Goal: Contribute content: Contribute content

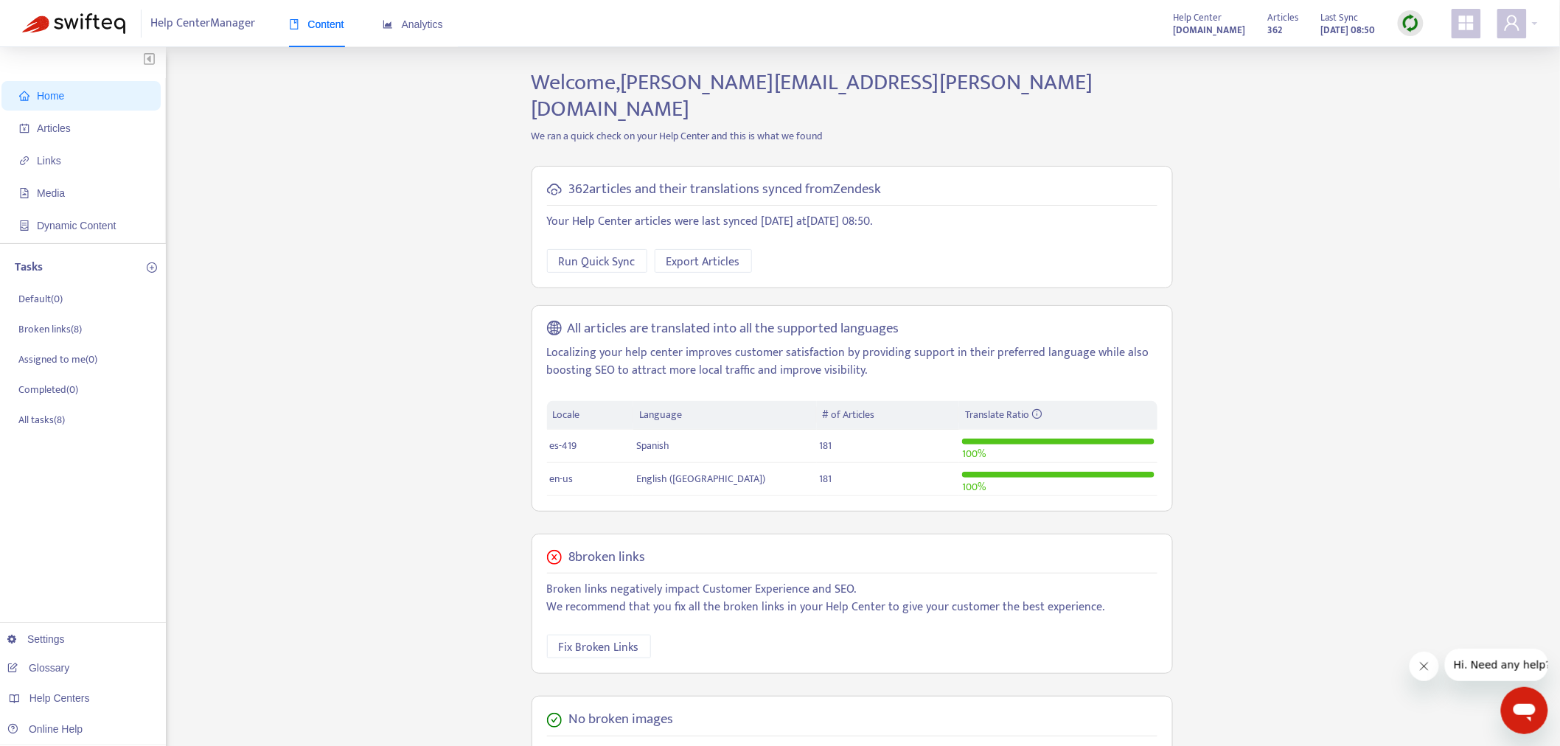
drag, startPoint x: 68, startPoint y: 731, endPoint x: 290, endPoint y: 321, distance: 466.2
click at [268, 357] on div "Home Articles Links Media Dynamic Content Tasks Default ( 0 ) Broken links ( 8 …" at bounding box center [780, 530] width 1516 height 923
click at [65, 645] on link "Settings" at bounding box center [36, 639] width 58 height 12
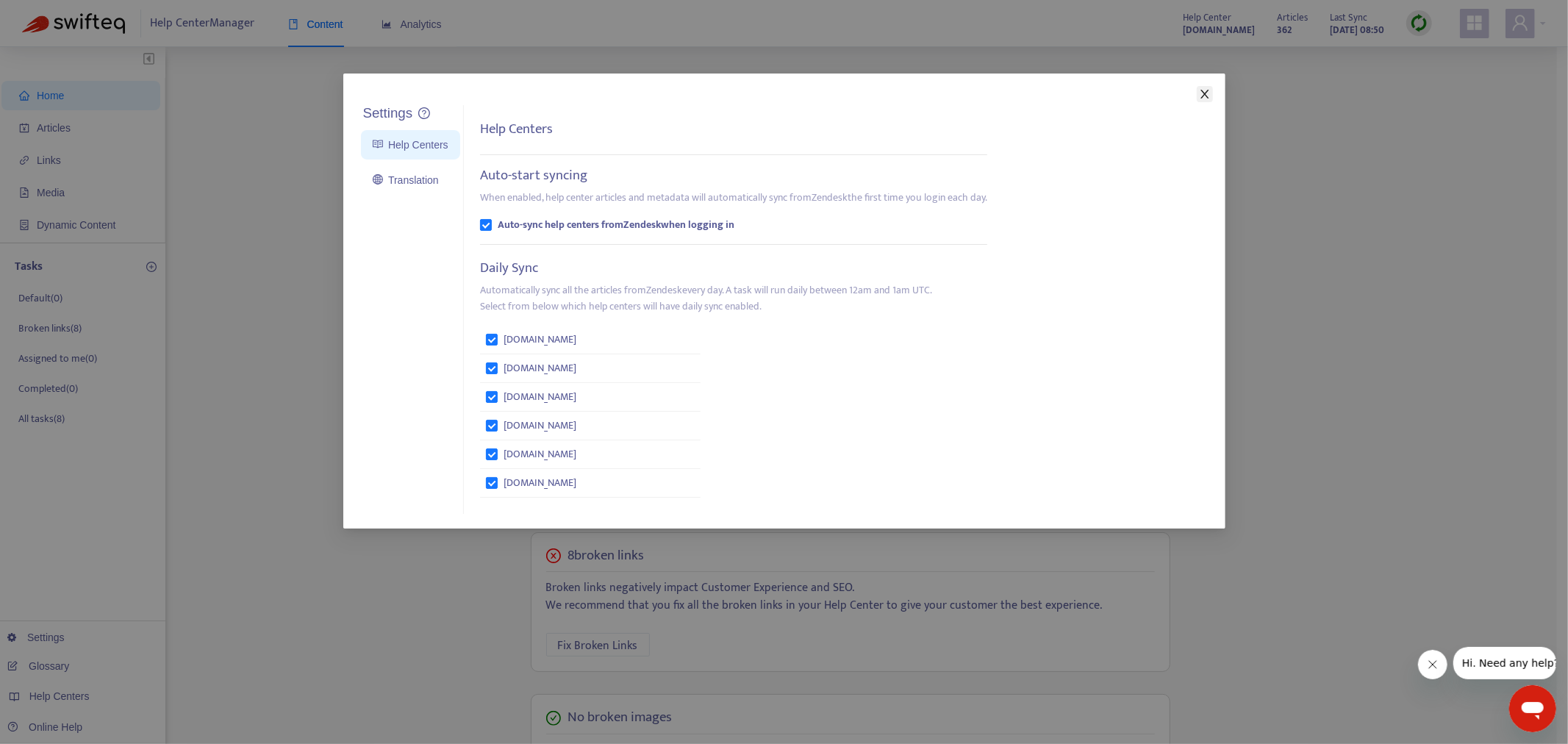
click at [1199, 93] on icon "close" at bounding box center [1205, 94] width 12 height 12
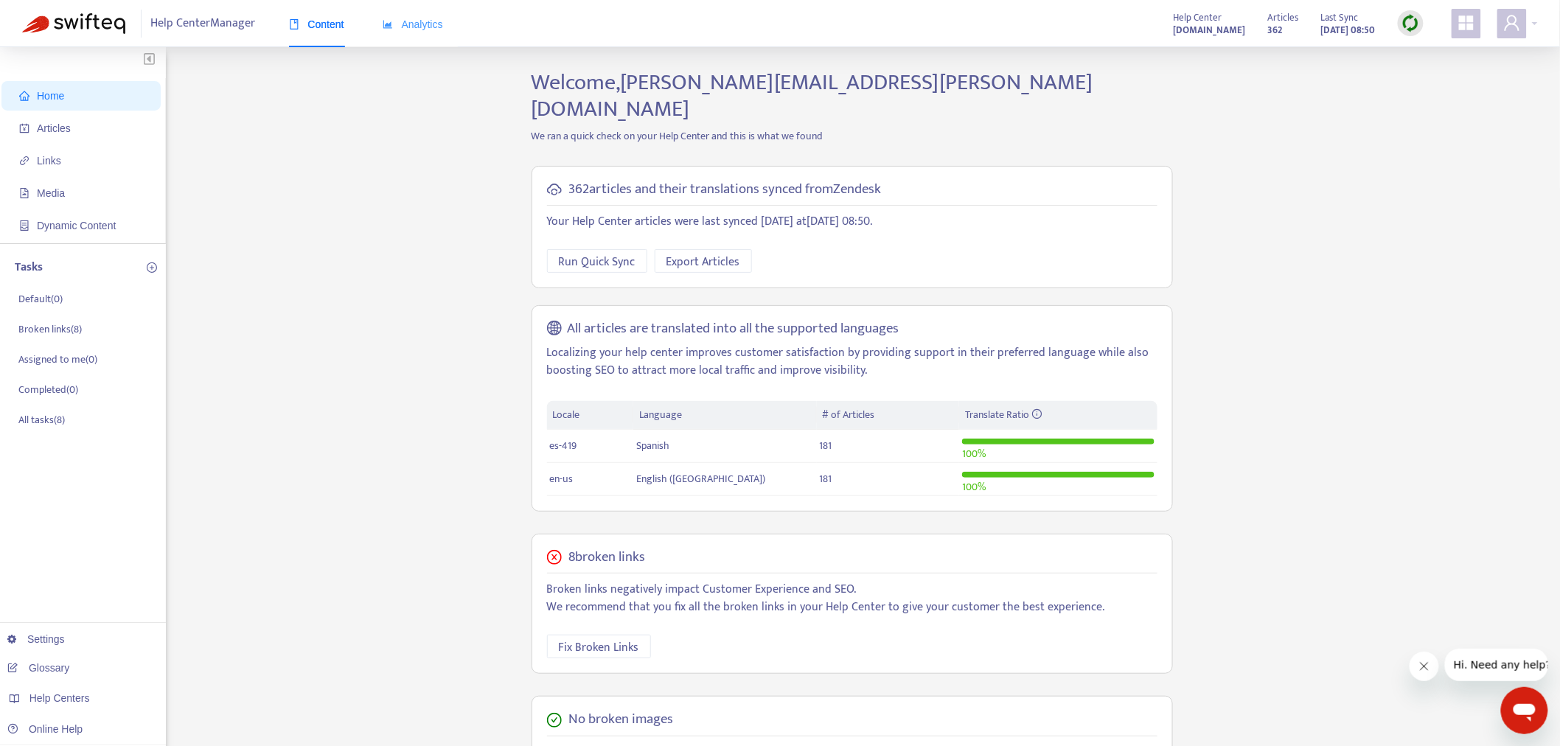
click at [413, 33] on div "Analytics" at bounding box center [413, 24] width 60 height 45
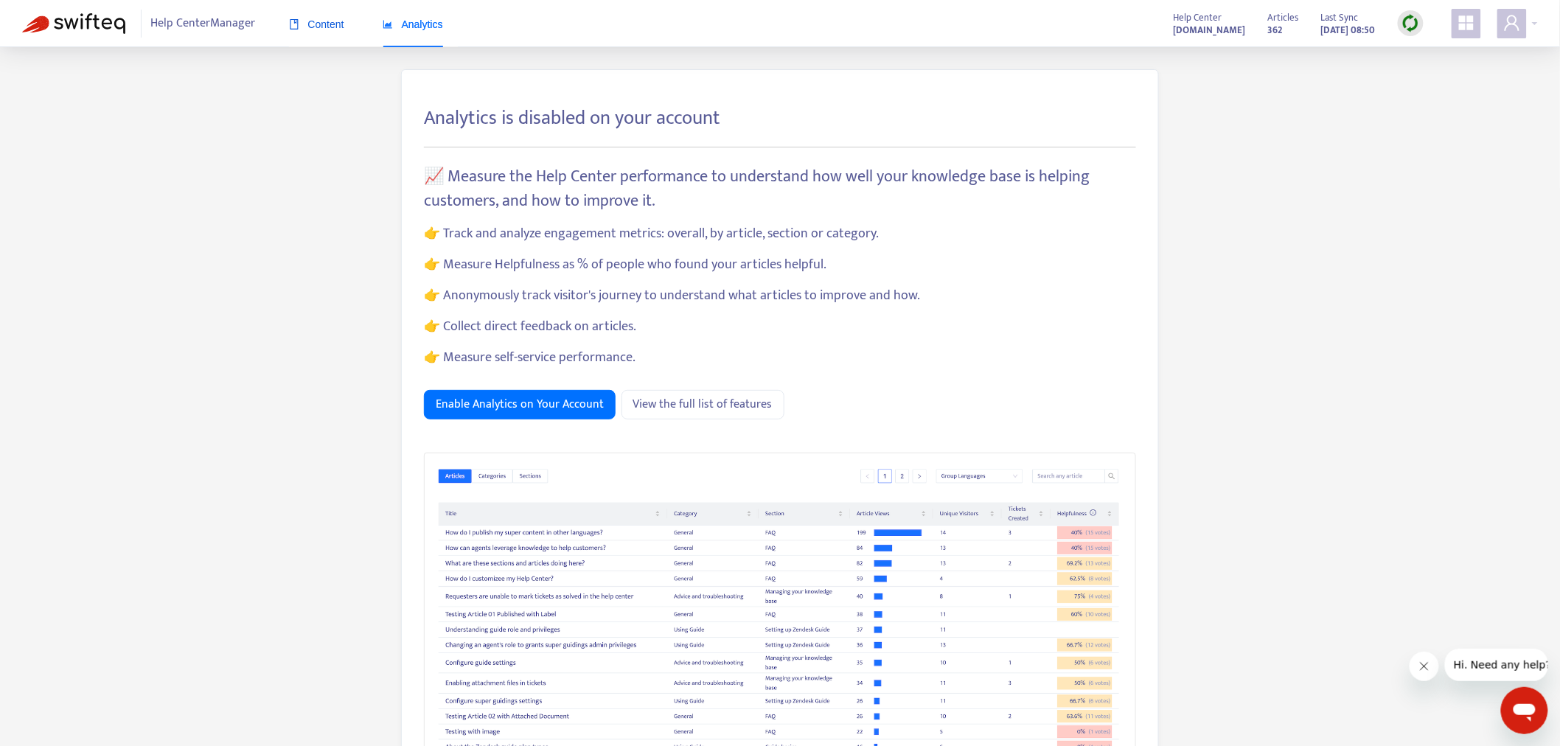
click at [313, 27] on span "Content" at bounding box center [316, 24] width 55 height 12
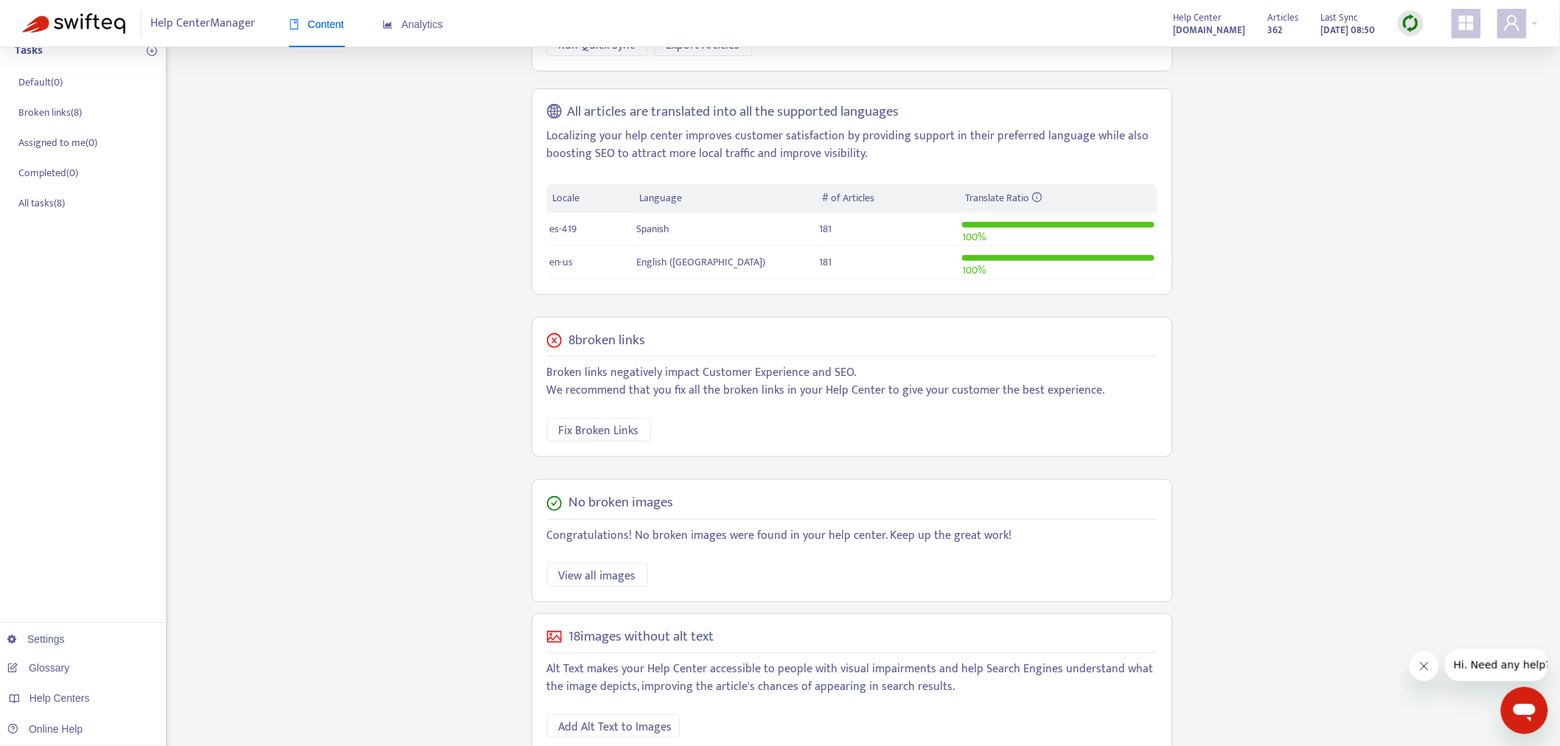
scroll to position [221, 0]
click at [264, 443] on div "Home Articles Links Media Dynamic Content Tasks Default ( 0 ) Broken links ( 8 …" at bounding box center [780, 309] width 1516 height 923
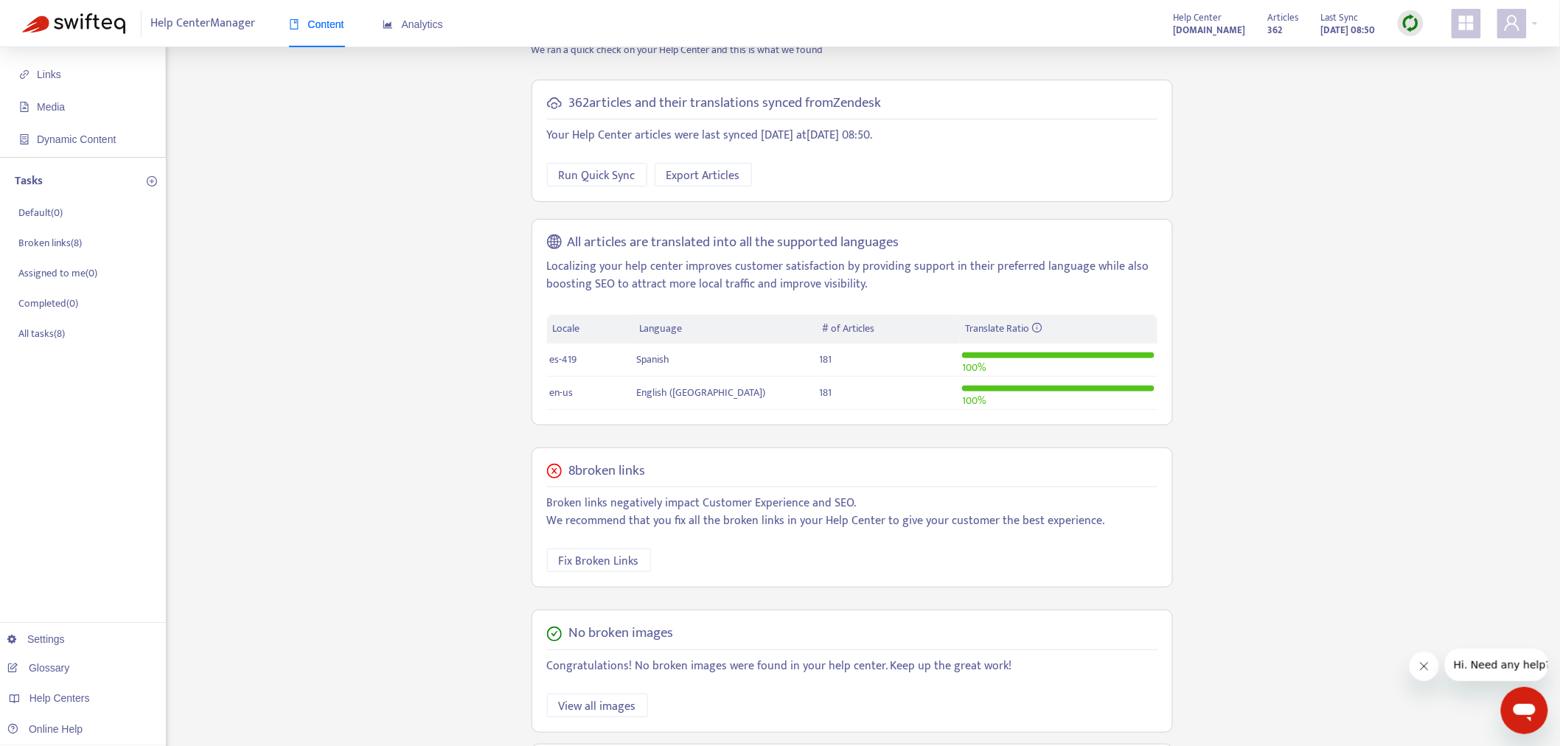
scroll to position [57, 0]
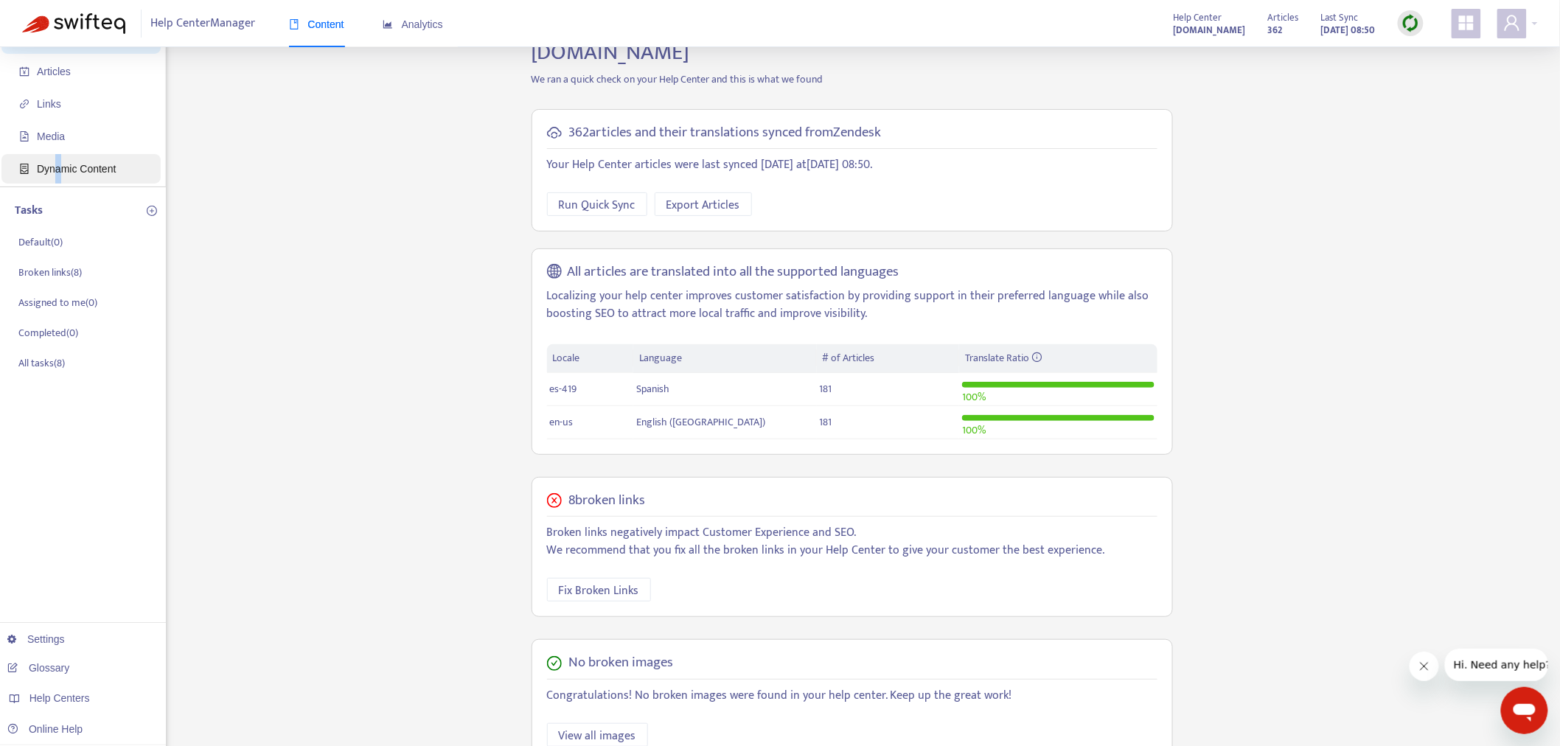
click at [57, 167] on span "Dynamic Content" at bounding box center [76, 169] width 79 height 12
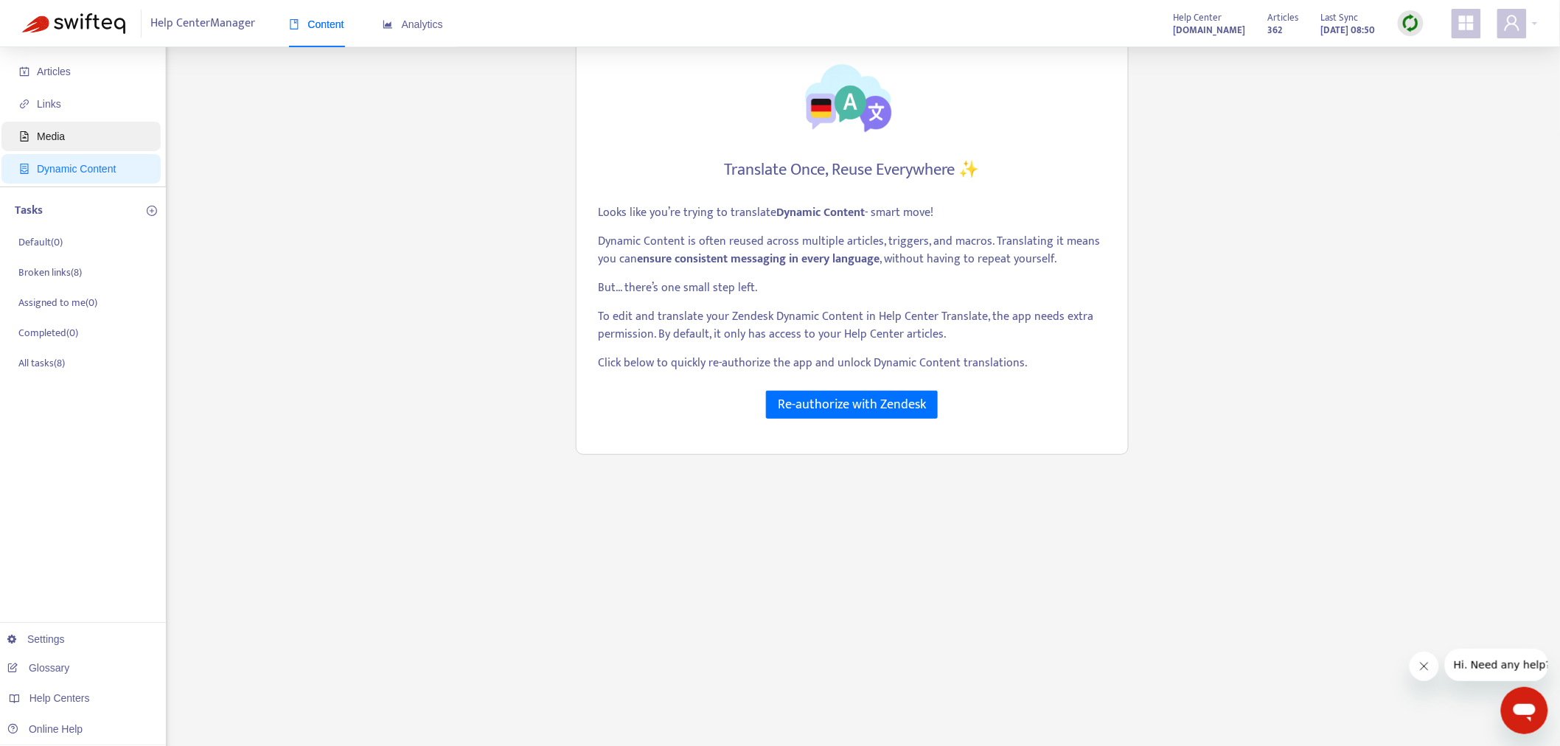
click at [67, 131] on span "Media" at bounding box center [84, 136] width 130 height 29
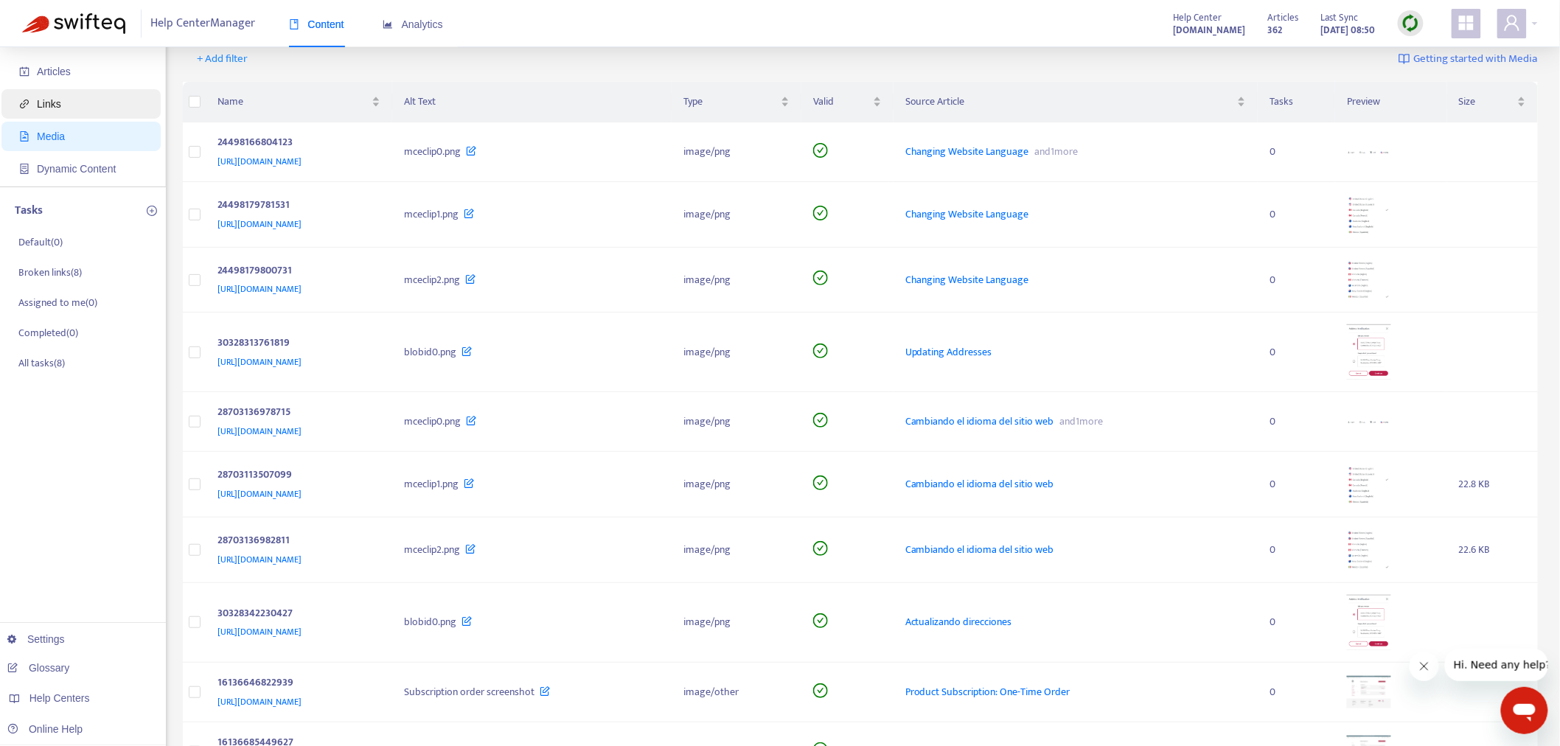
click at [57, 109] on span "Links" at bounding box center [84, 103] width 130 height 29
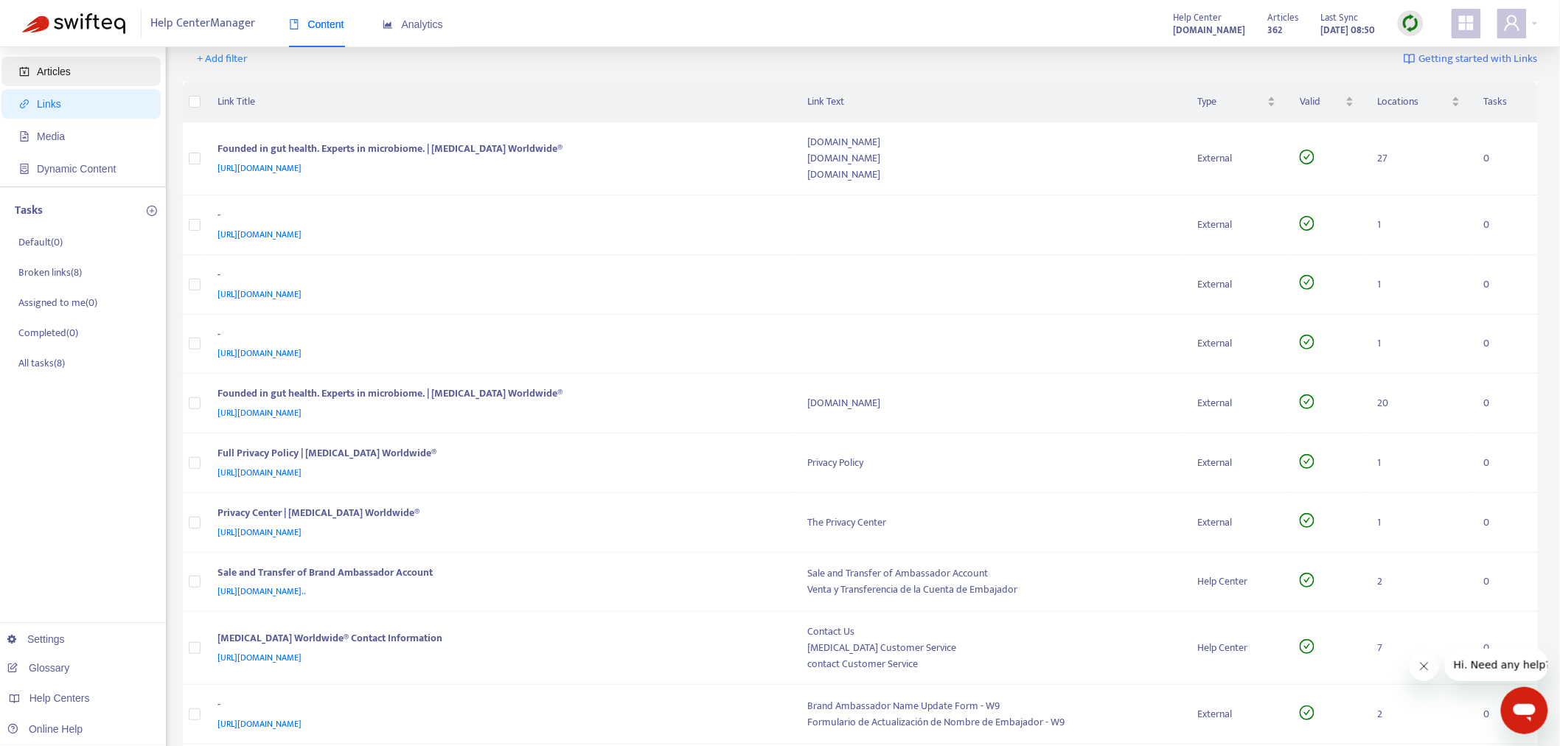
click at [81, 71] on span "Articles" at bounding box center [84, 71] width 130 height 29
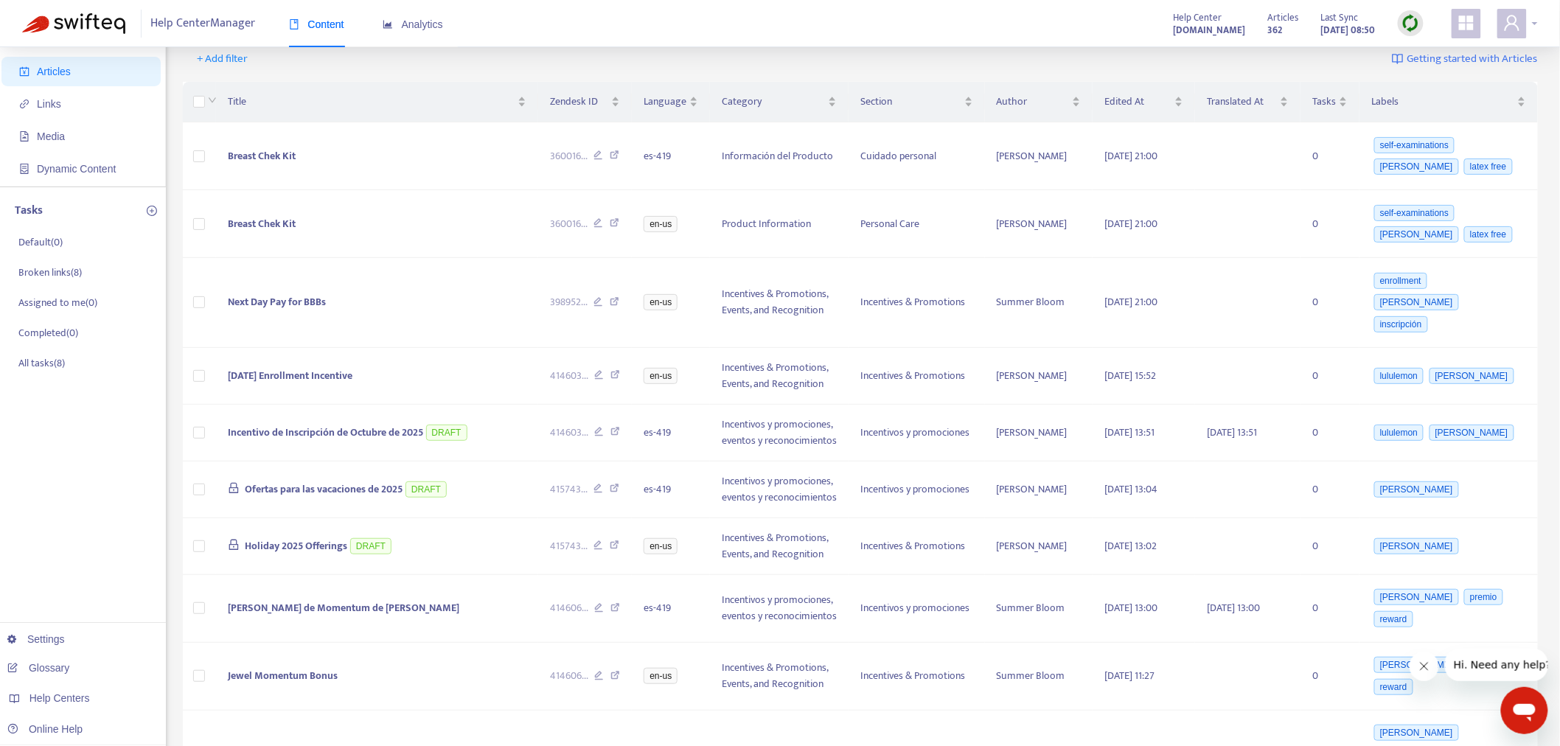
click at [1415, 25] on div at bounding box center [1518, 23] width 41 height 29
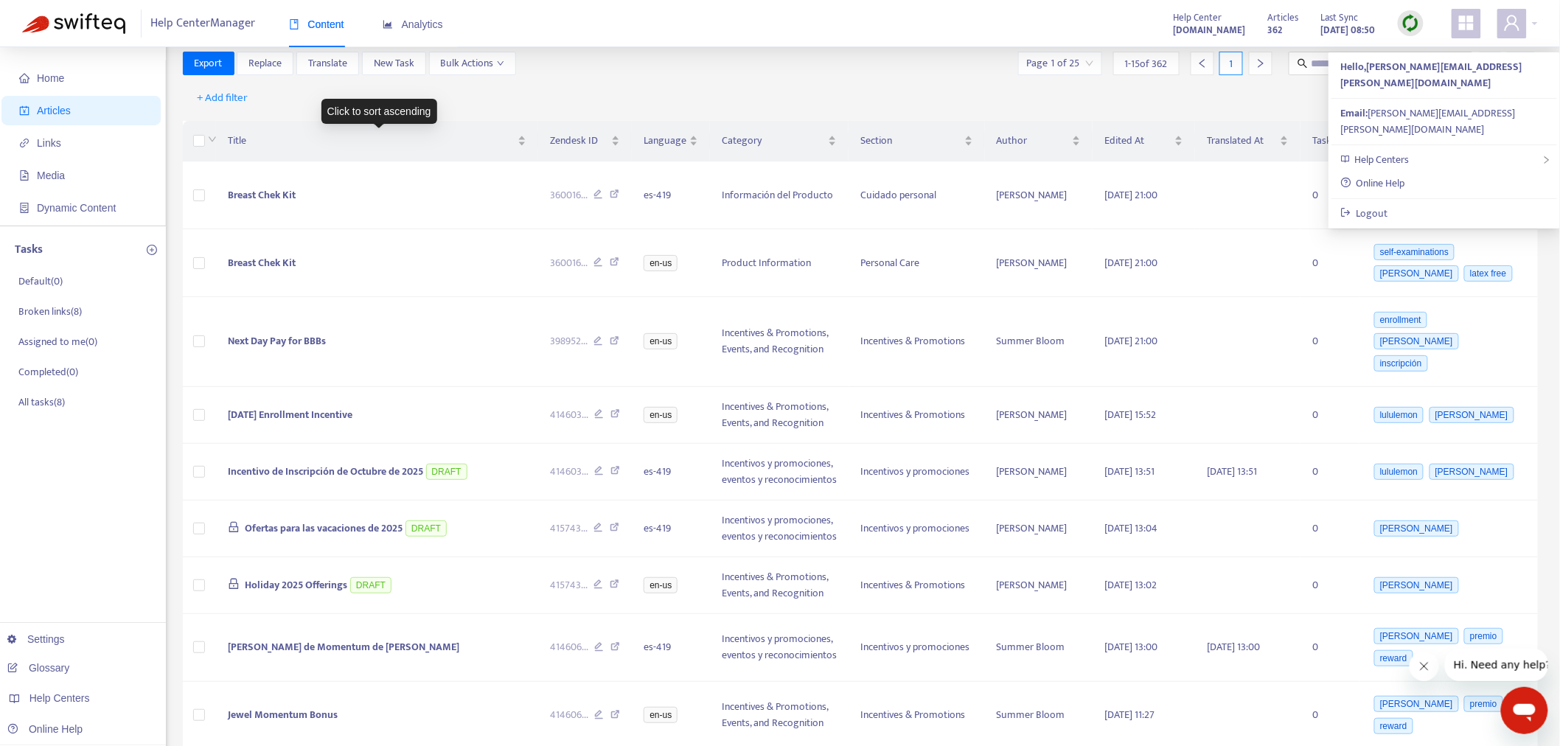
scroll to position [0, 0]
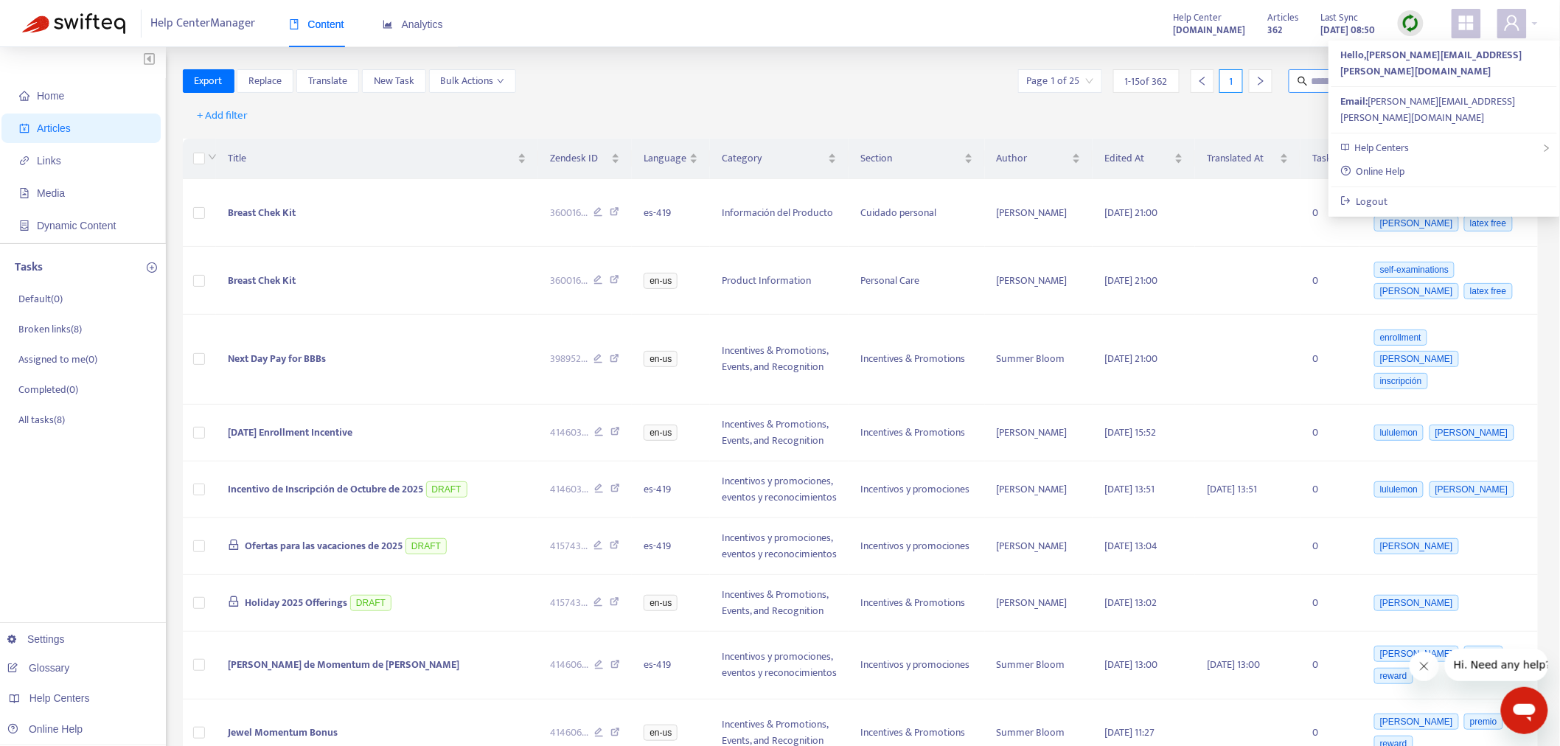
click at [1318, 90] on span at bounding box center [1381, 81] width 184 height 24
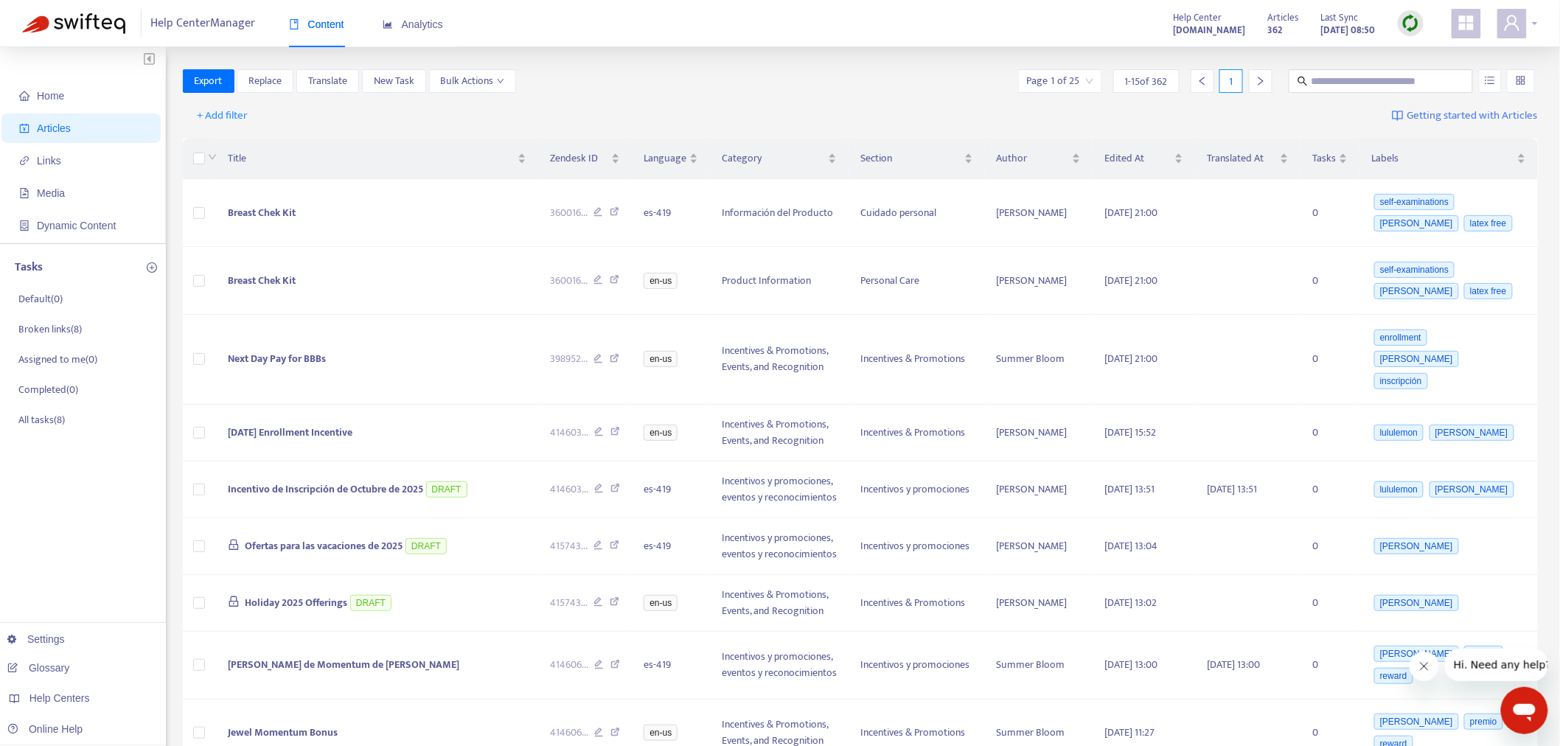
click at [1415, 25] on span at bounding box center [1512, 23] width 29 height 29
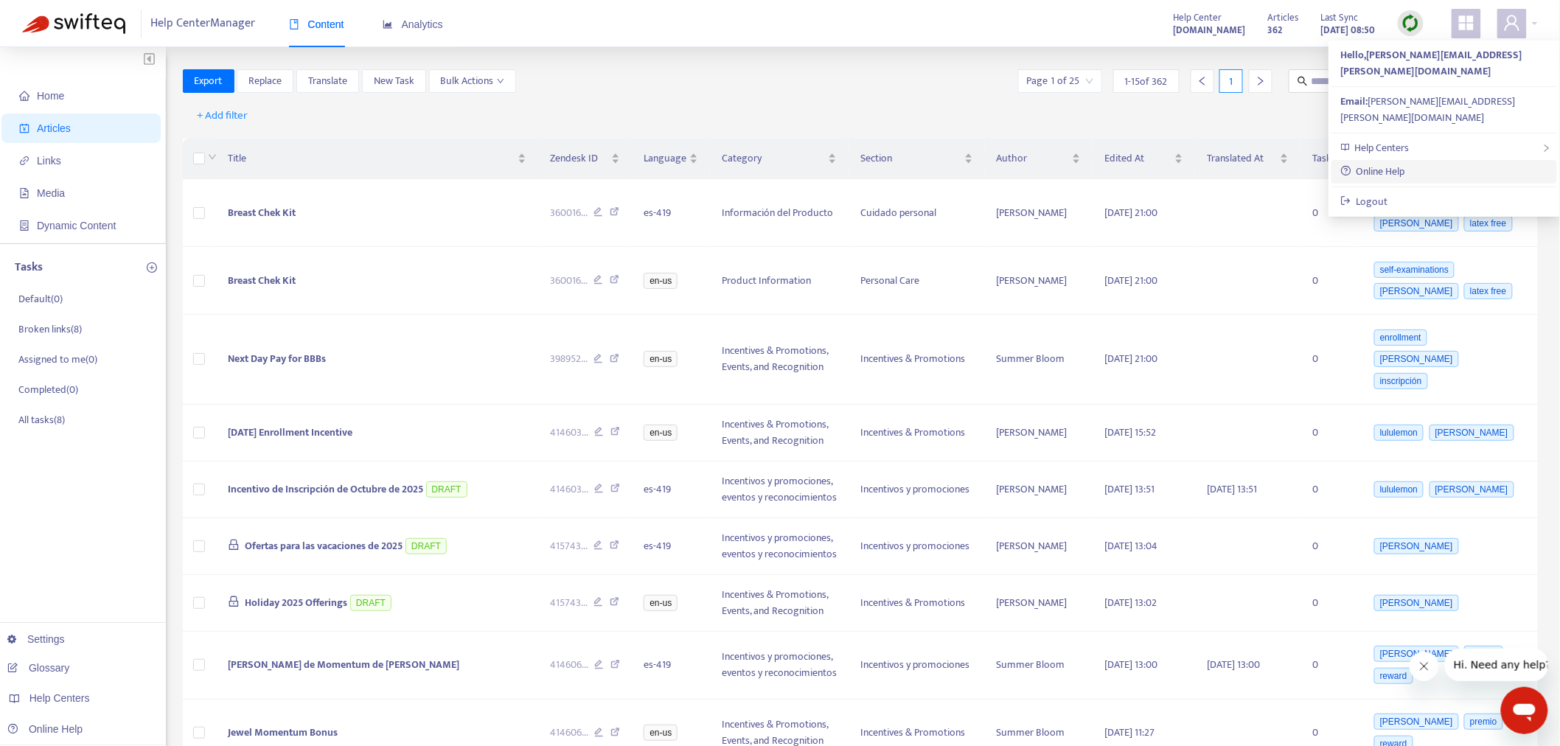
click at [1402, 163] on link "Online Help" at bounding box center [1373, 171] width 65 height 17
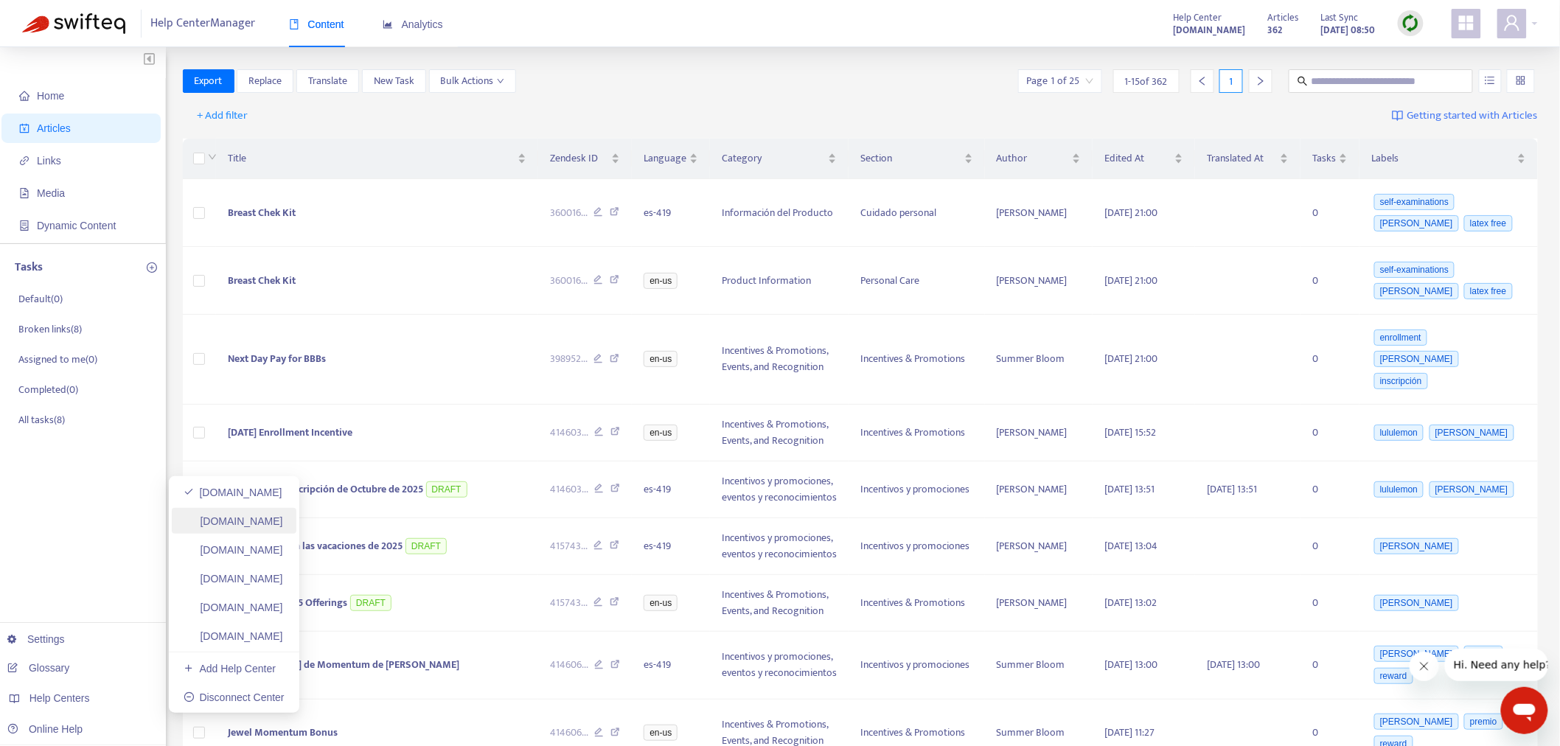
click at [283, 518] on link "[DOMAIN_NAME]" at bounding box center [234, 521] width 100 height 12
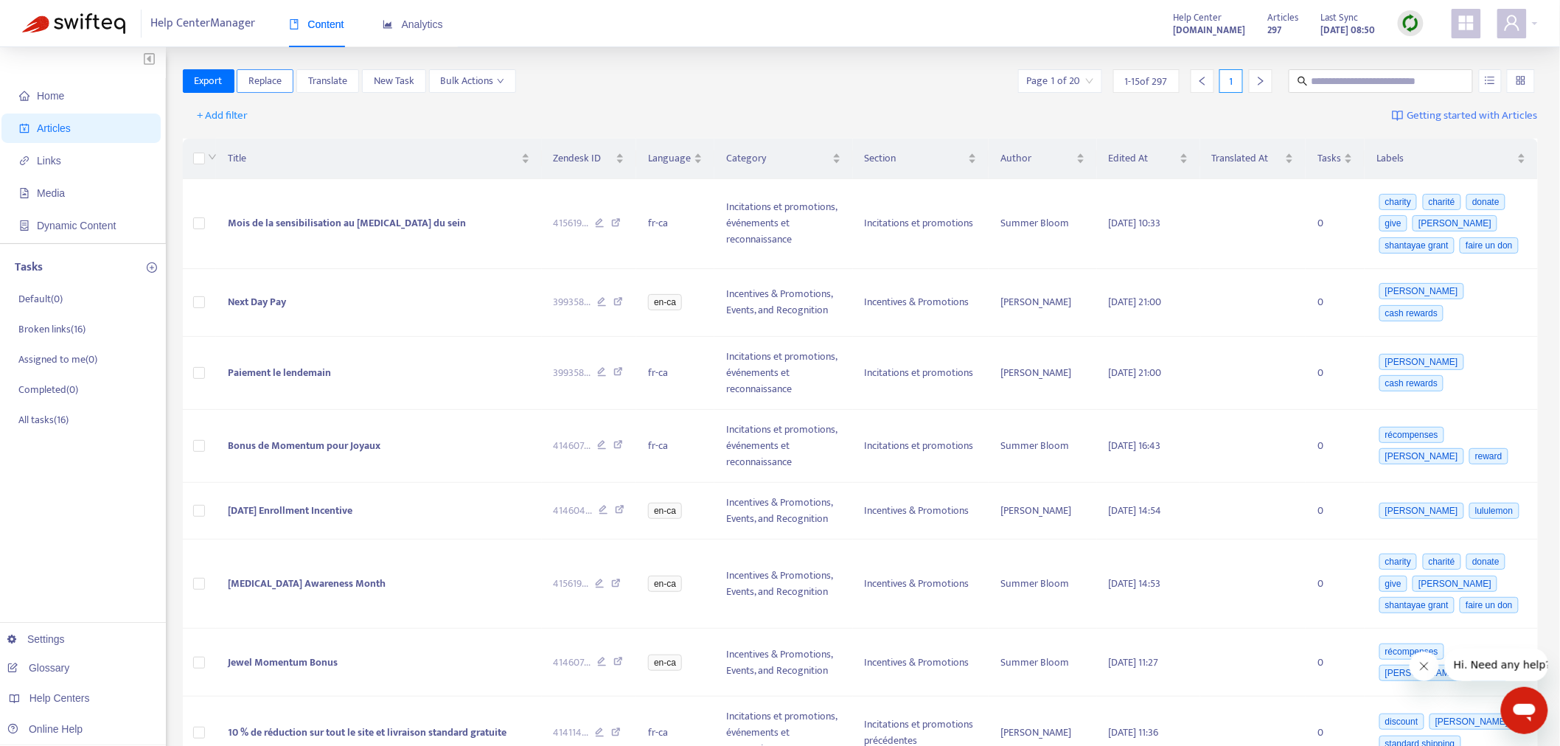
drag, startPoint x: 273, startPoint y: 85, endPoint x: 264, endPoint y: 452, distance: 367.3
click at [271, 85] on span "Replace" at bounding box center [264, 81] width 33 height 16
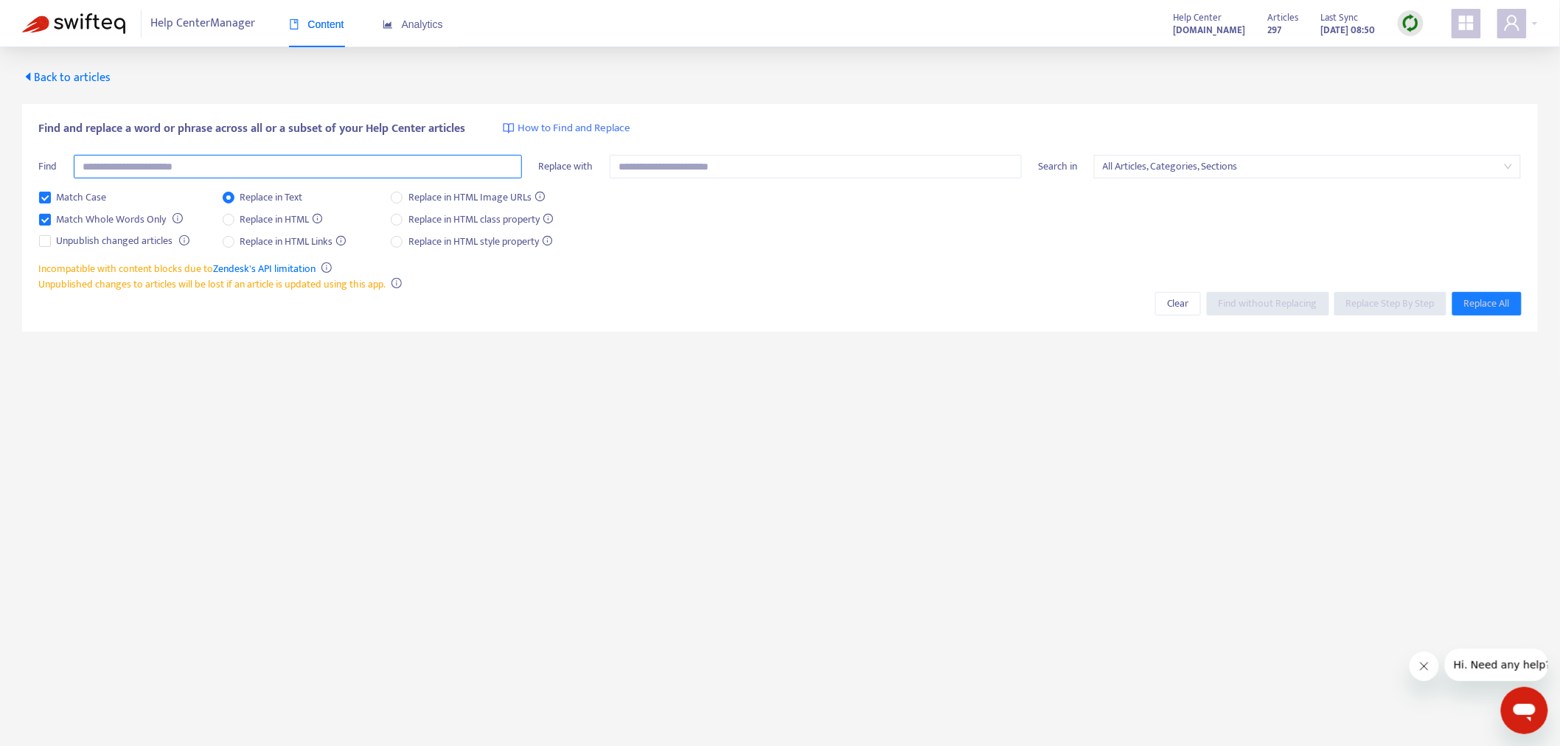
drag, startPoint x: 114, startPoint y: 156, endPoint x: 139, endPoint y: 170, distance: 28.4
click at [114, 159] on input "text" at bounding box center [298, 167] width 448 height 24
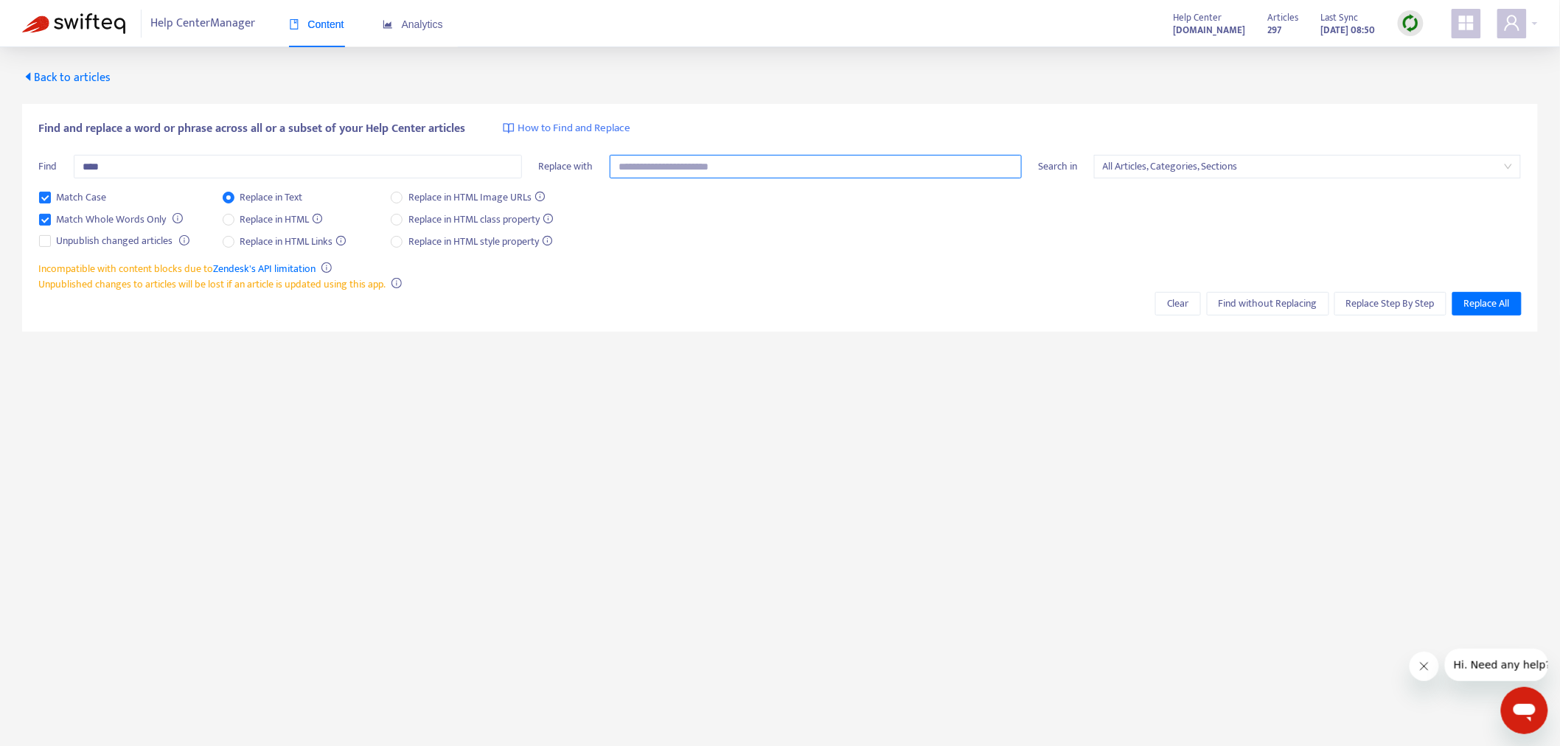
click at [643, 159] on input "text" at bounding box center [816, 167] width 412 height 24
click at [1265, 304] on span "Find without Replacing" at bounding box center [1268, 304] width 99 height 16
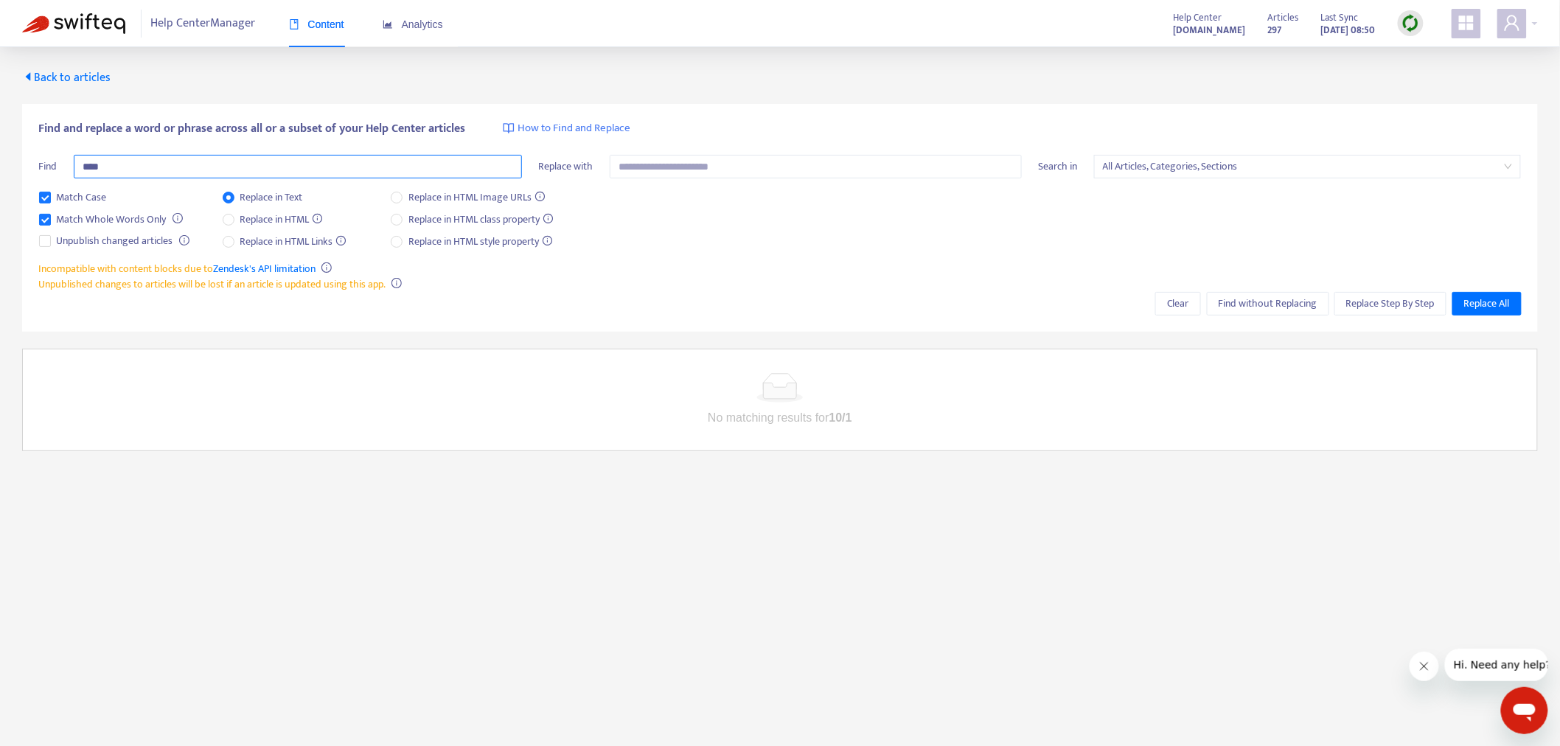
click at [122, 170] on input "****" at bounding box center [298, 167] width 448 height 24
type input "*"
click at [1213, 310] on button "Find without Replacing" at bounding box center [1268, 304] width 122 height 24
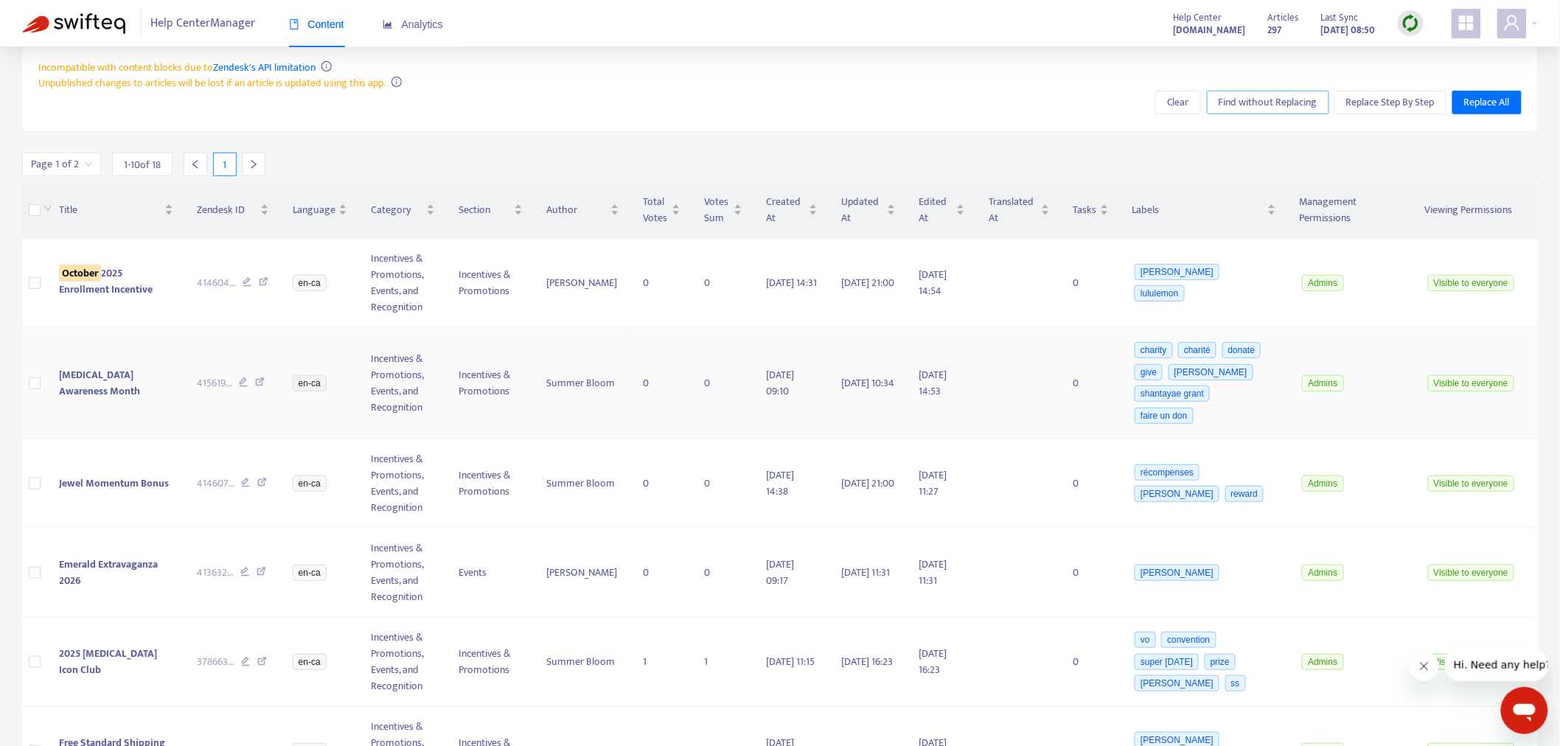
scroll to position [197, 0]
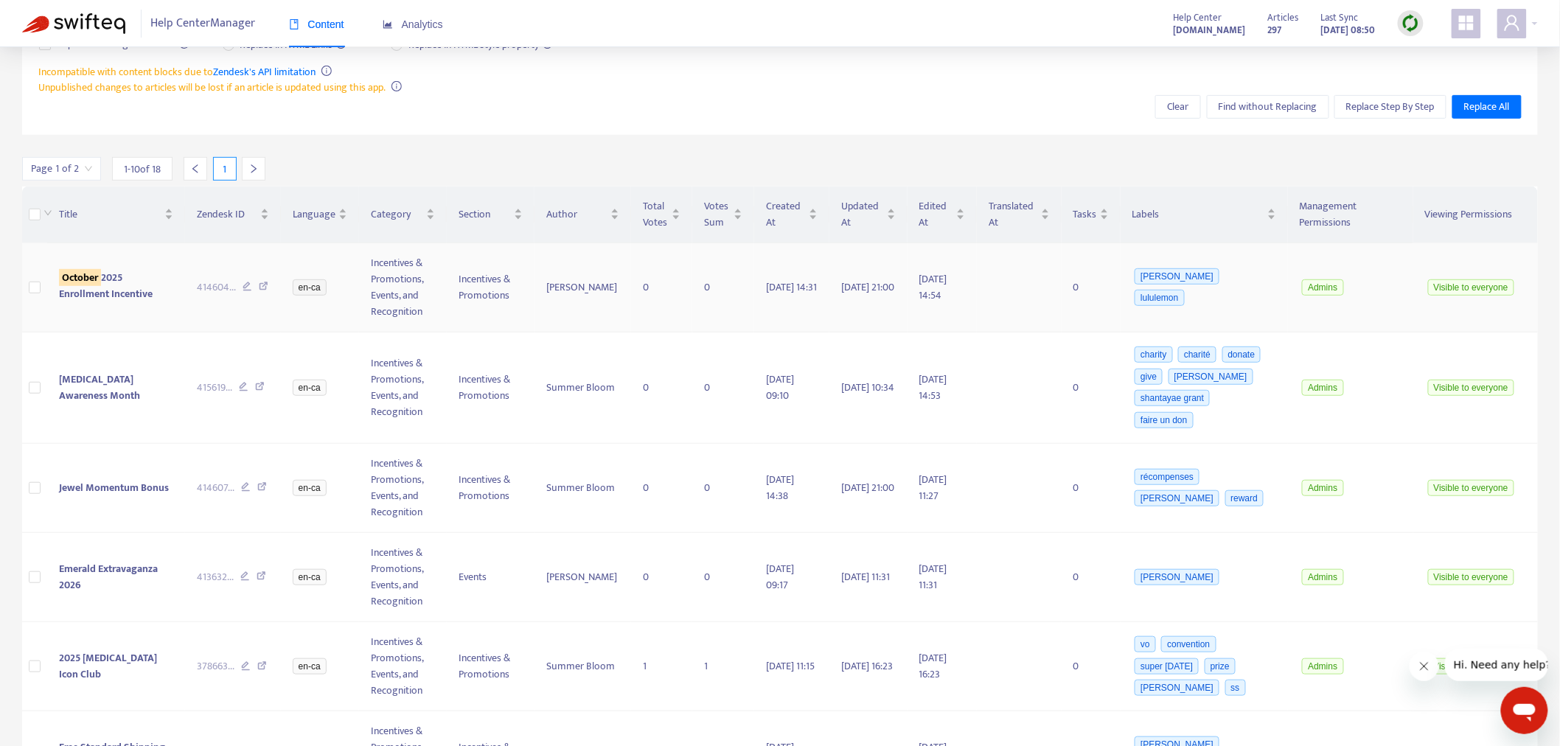
click at [100, 277] on sqkw "October" at bounding box center [80, 277] width 42 height 17
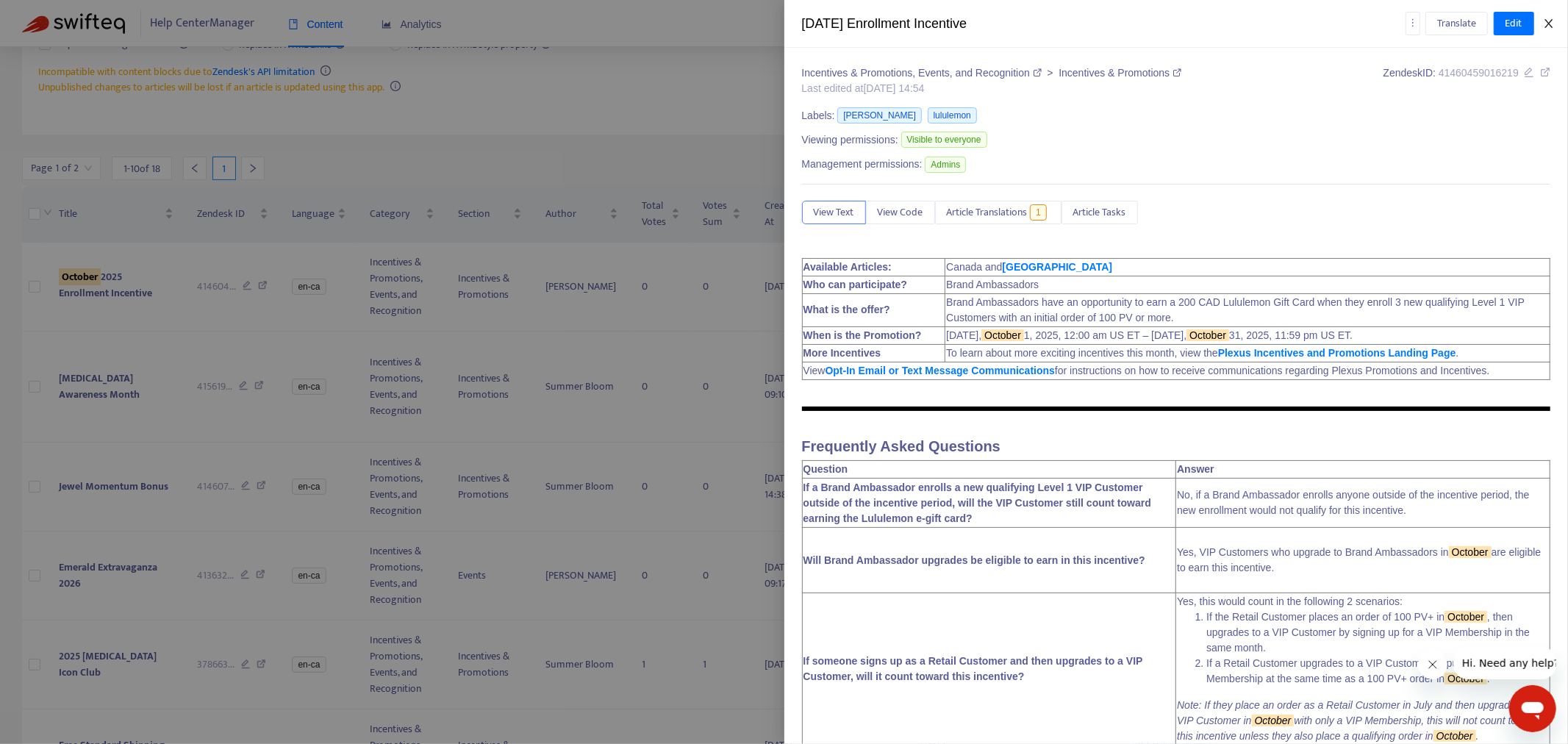
click at [1411, 24] on icon "close" at bounding box center [1548, 23] width 8 height 9
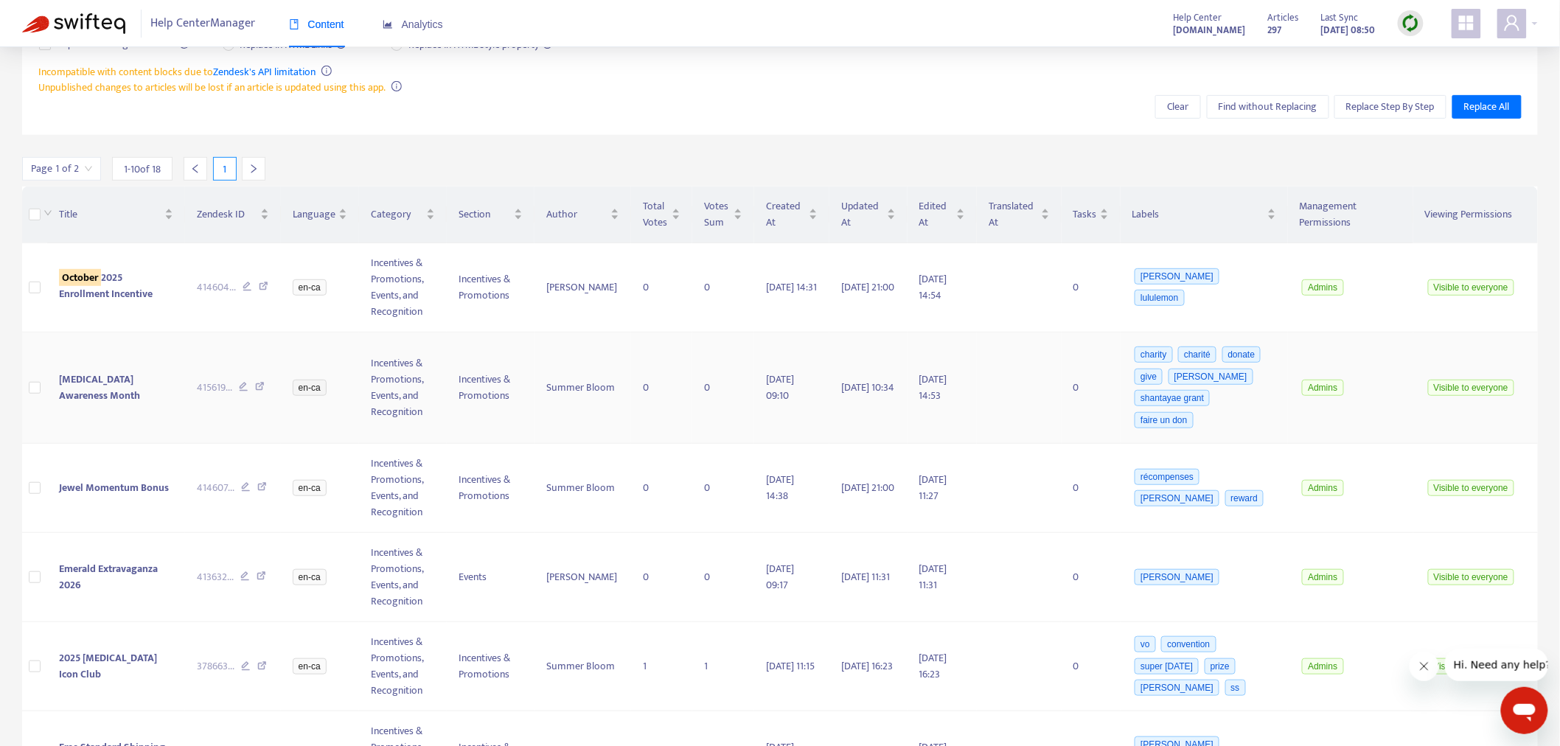
click at [70, 380] on span "[MEDICAL_DATA] Awareness Month" at bounding box center [99, 387] width 81 height 33
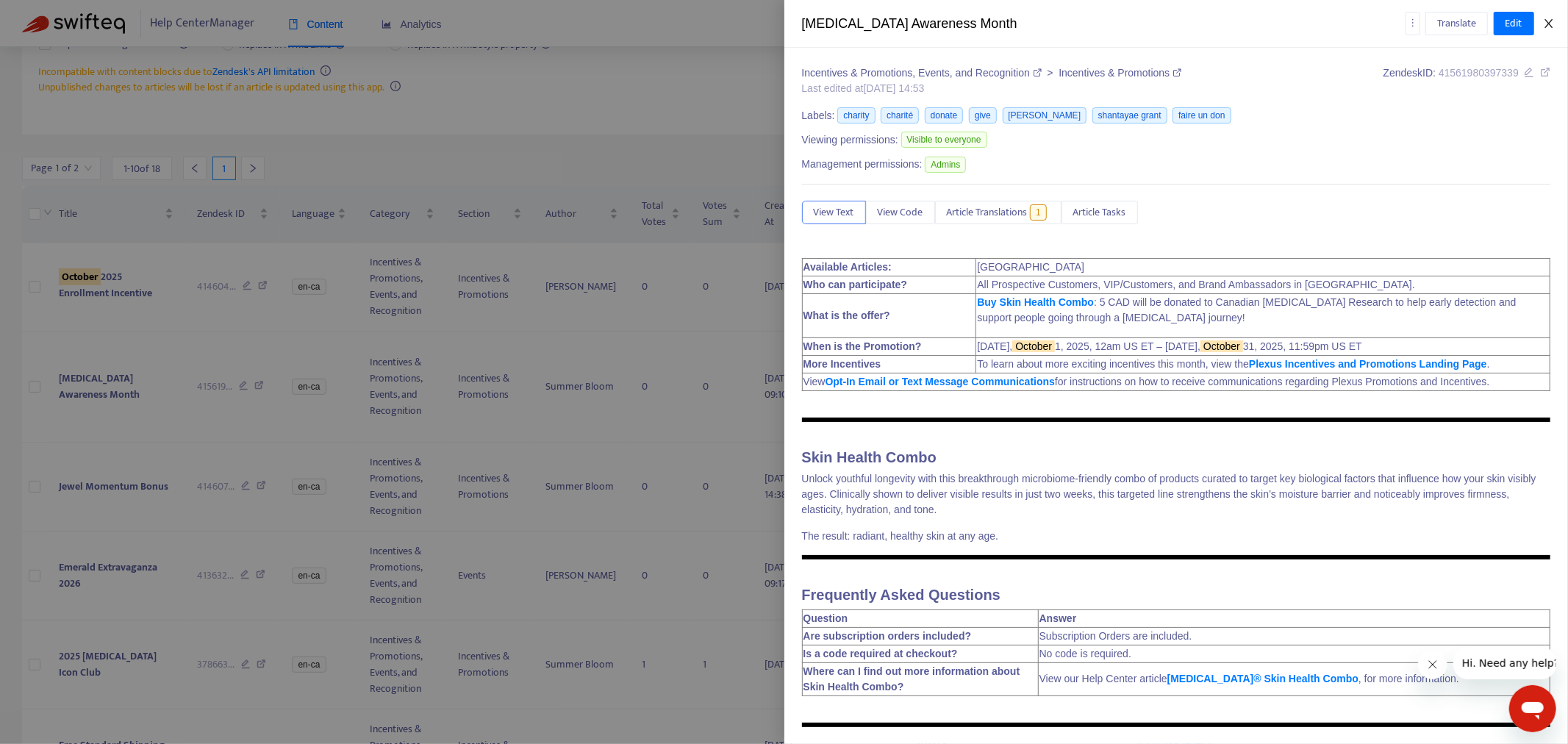
click at [1411, 21] on icon "close" at bounding box center [1549, 24] width 12 height 12
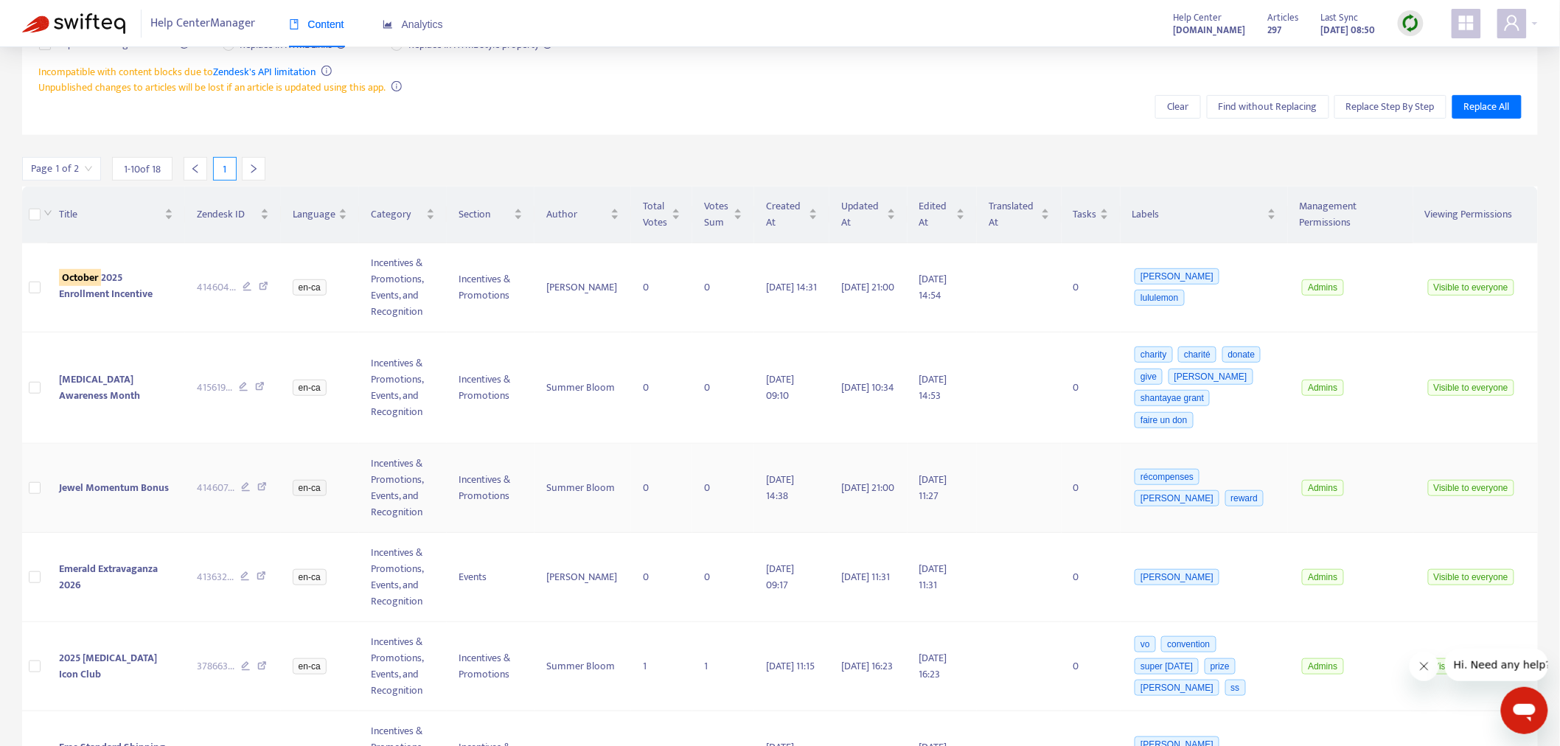
click at [116, 496] on td "Jewel Momentum Bonus" at bounding box center [116, 488] width 138 height 89
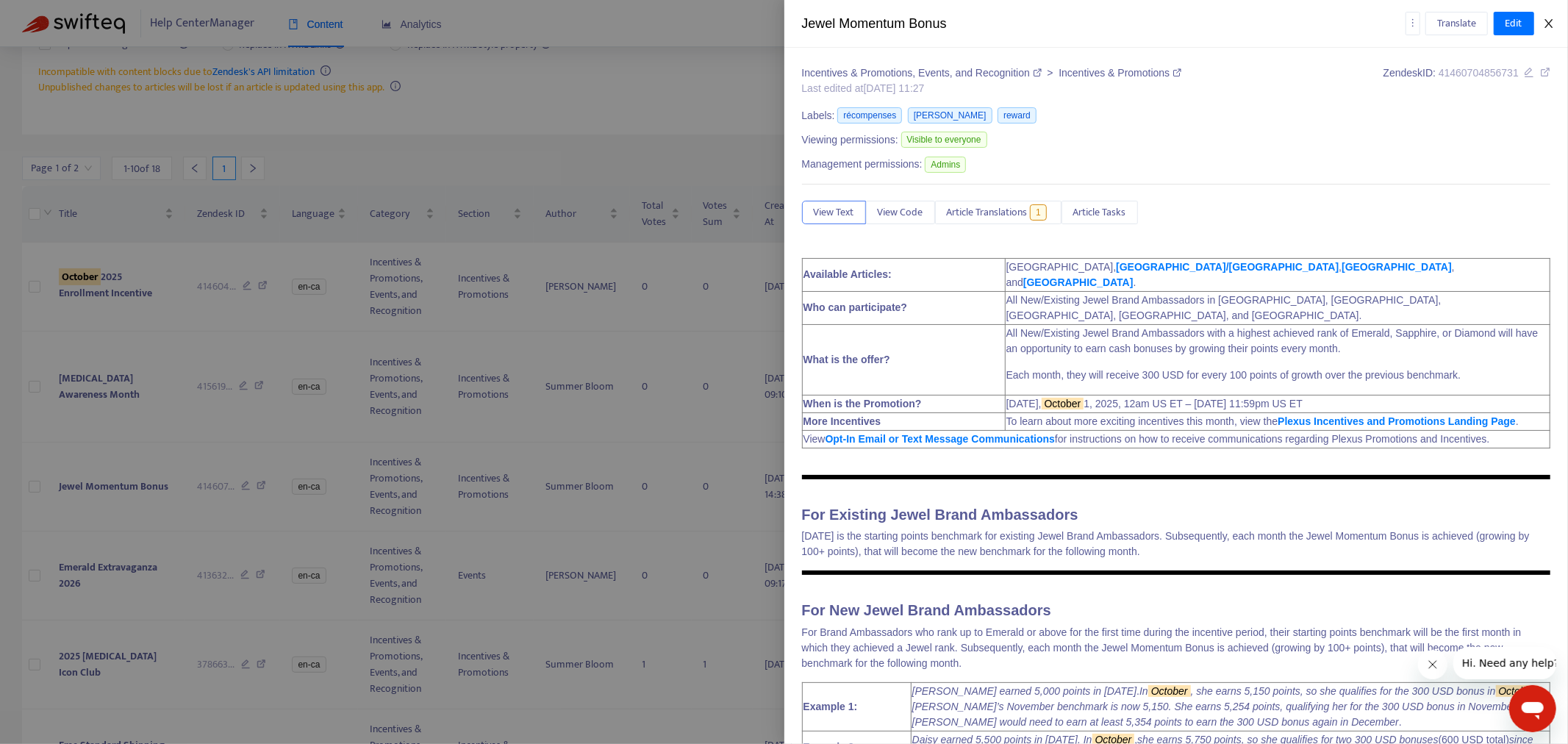
click at [1411, 26] on icon "close" at bounding box center [1549, 24] width 12 height 12
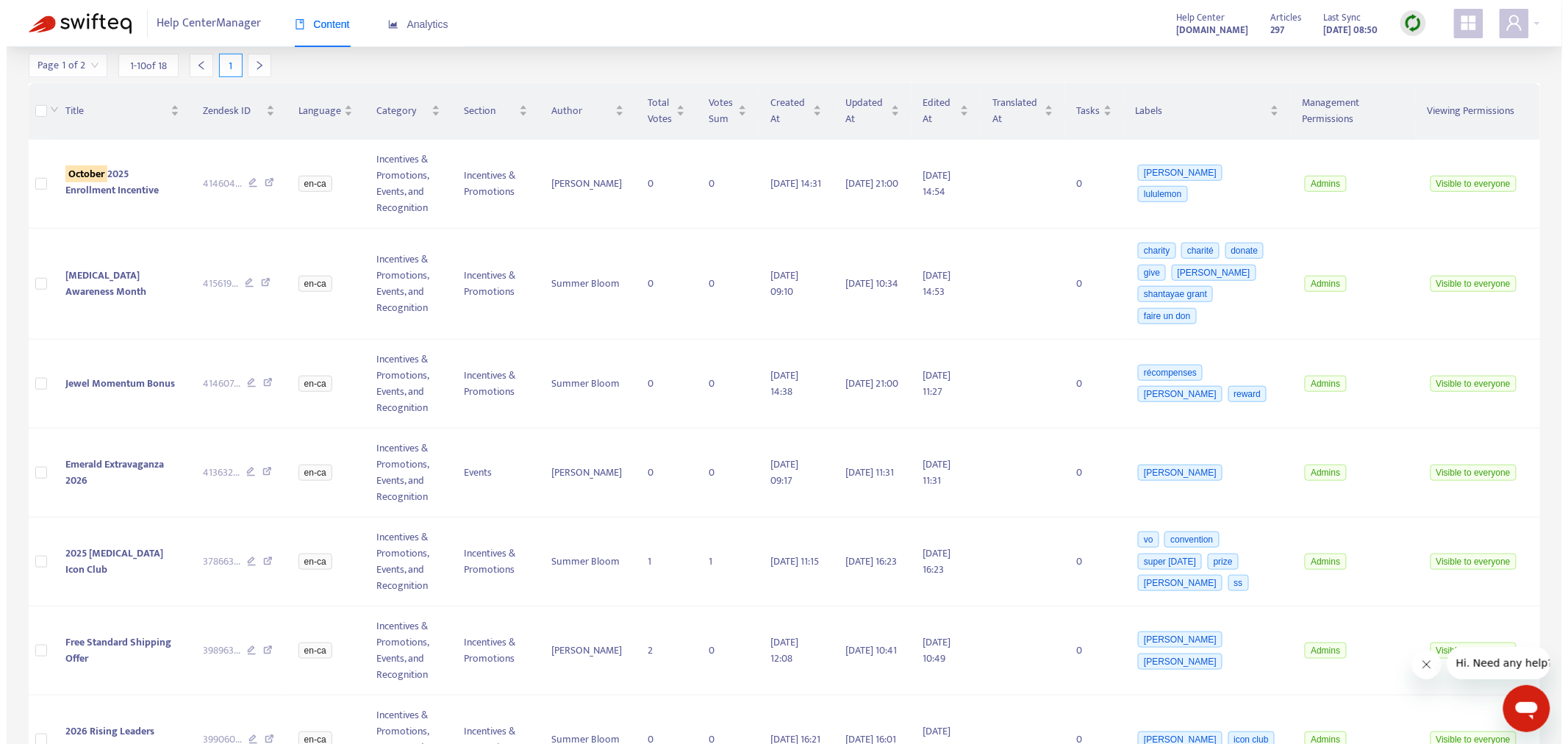
scroll to position [0, 0]
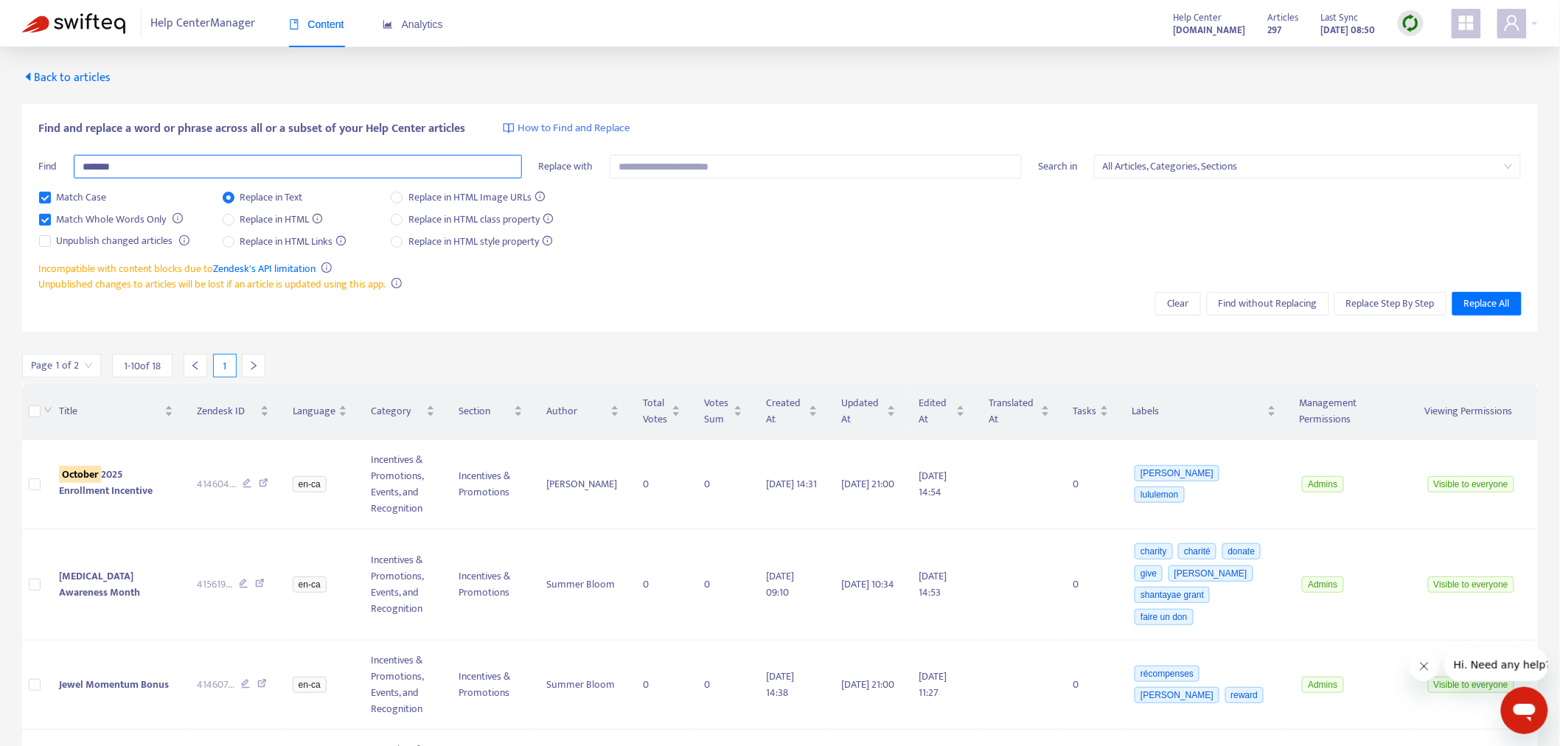
click at [83, 160] on input "*******" at bounding box center [298, 167] width 448 height 24
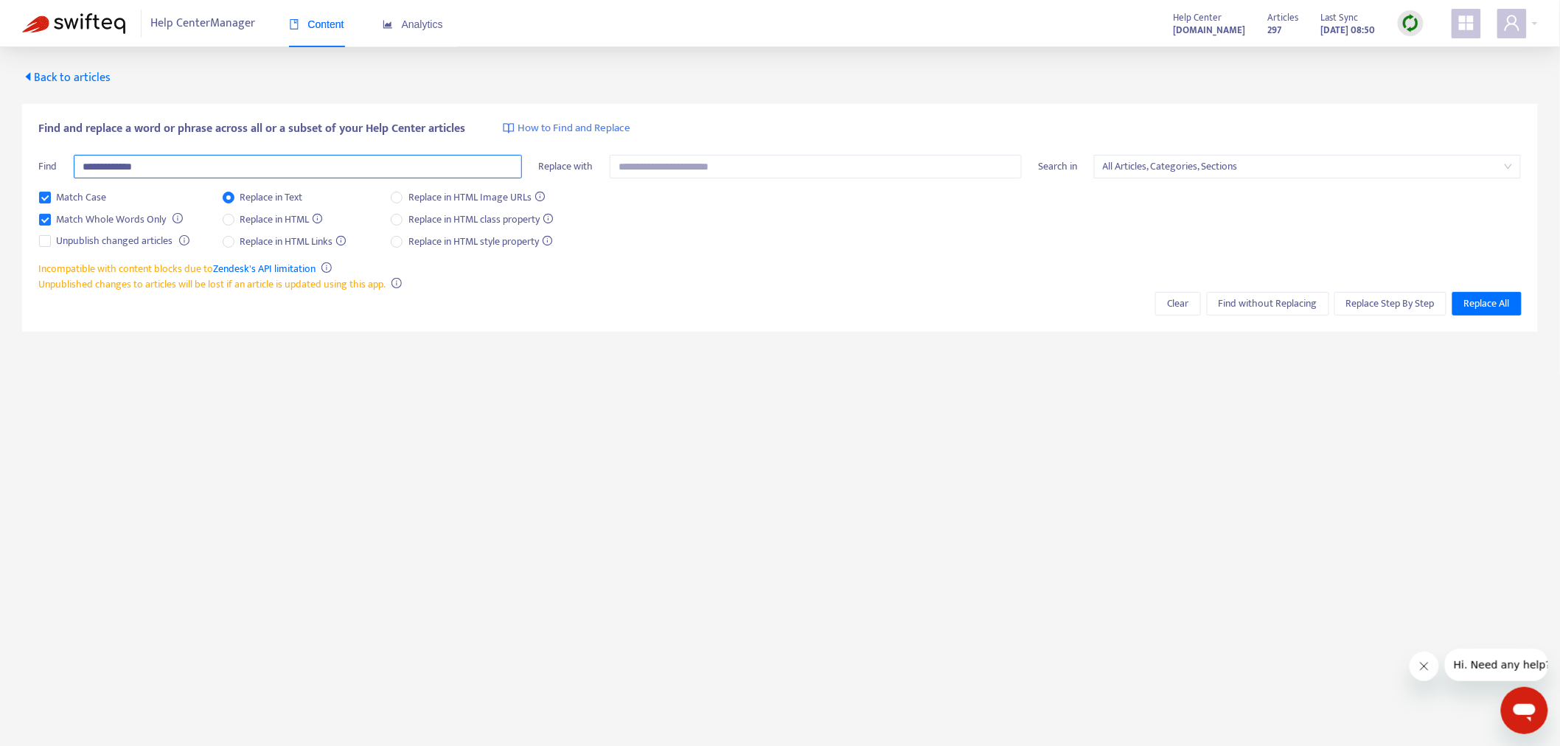
click at [226, 158] on input "**********" at bounding box center [298, 167] width 448 height 24
click at [1158, 544] on main "**********" at bounding box center [780, 420] width 1560 height 746
drag, startPoint x: 1314, startPoint y: 302, endPoint x: 1282, endPoint y: 301, distance: 32.5
click at [1313, 301] on span "Find without Replacing" at bounding box center [1268, 304] width 99 height 16
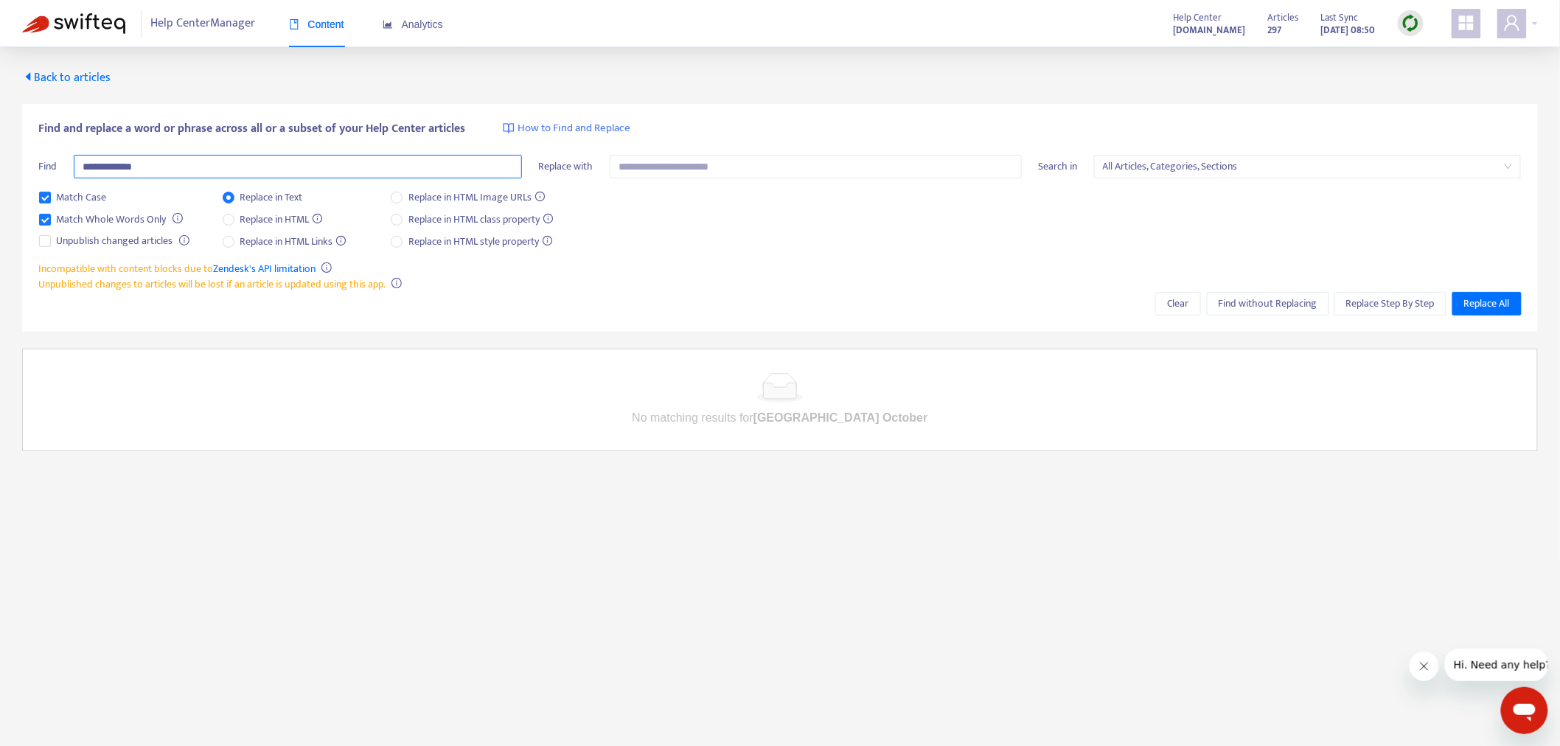
click at [178, 163] on input "**********" at bounding box center [298, 167] width 448 height 24
click at [147, 166] on input "**********" at bounding box center [298, 167] width 448 height 24
type input "*****"
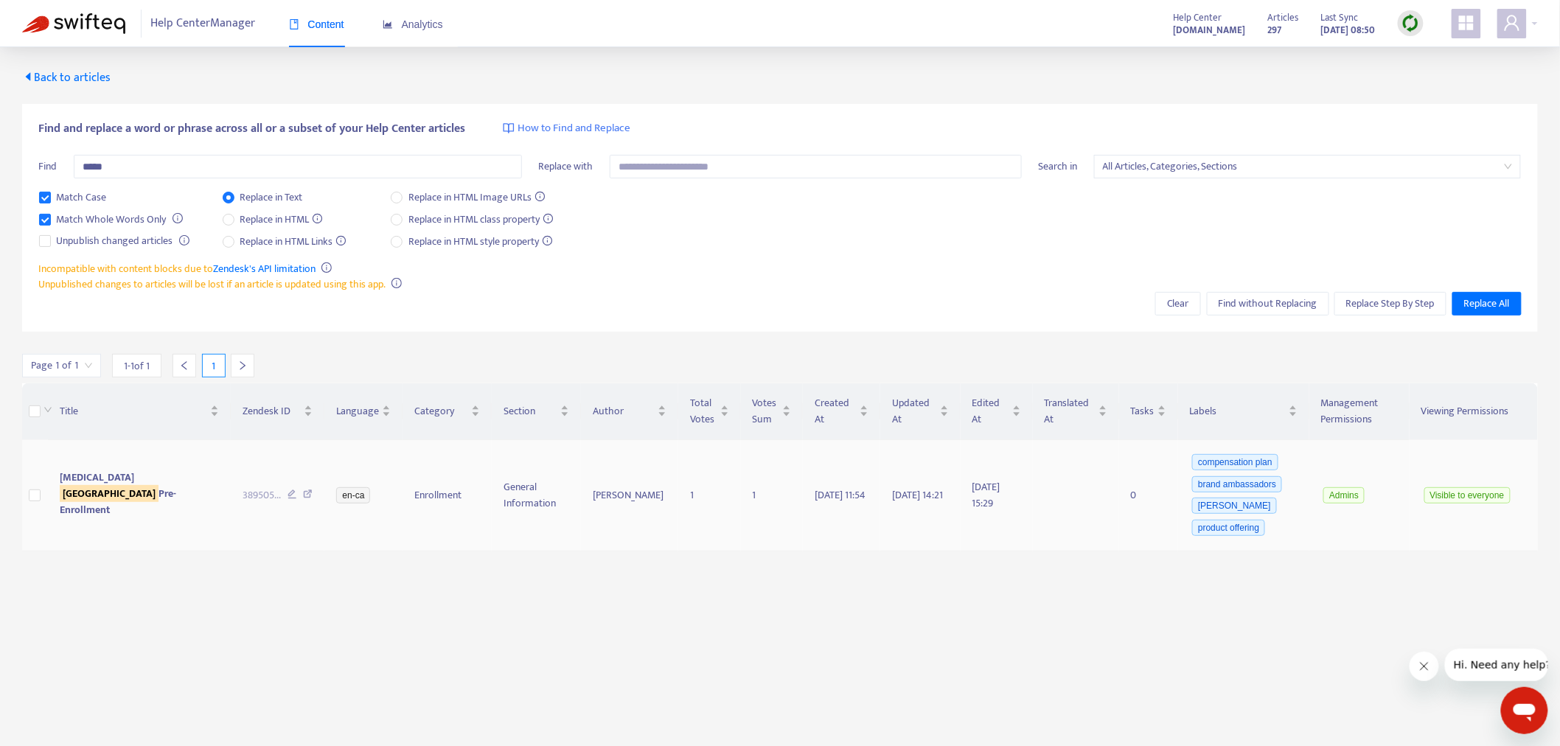
click at [75, 492] on span "[MEDICAL_DATA] Japan Pre-Enrollment" at bounding box center [118, 493] width 117 height 49
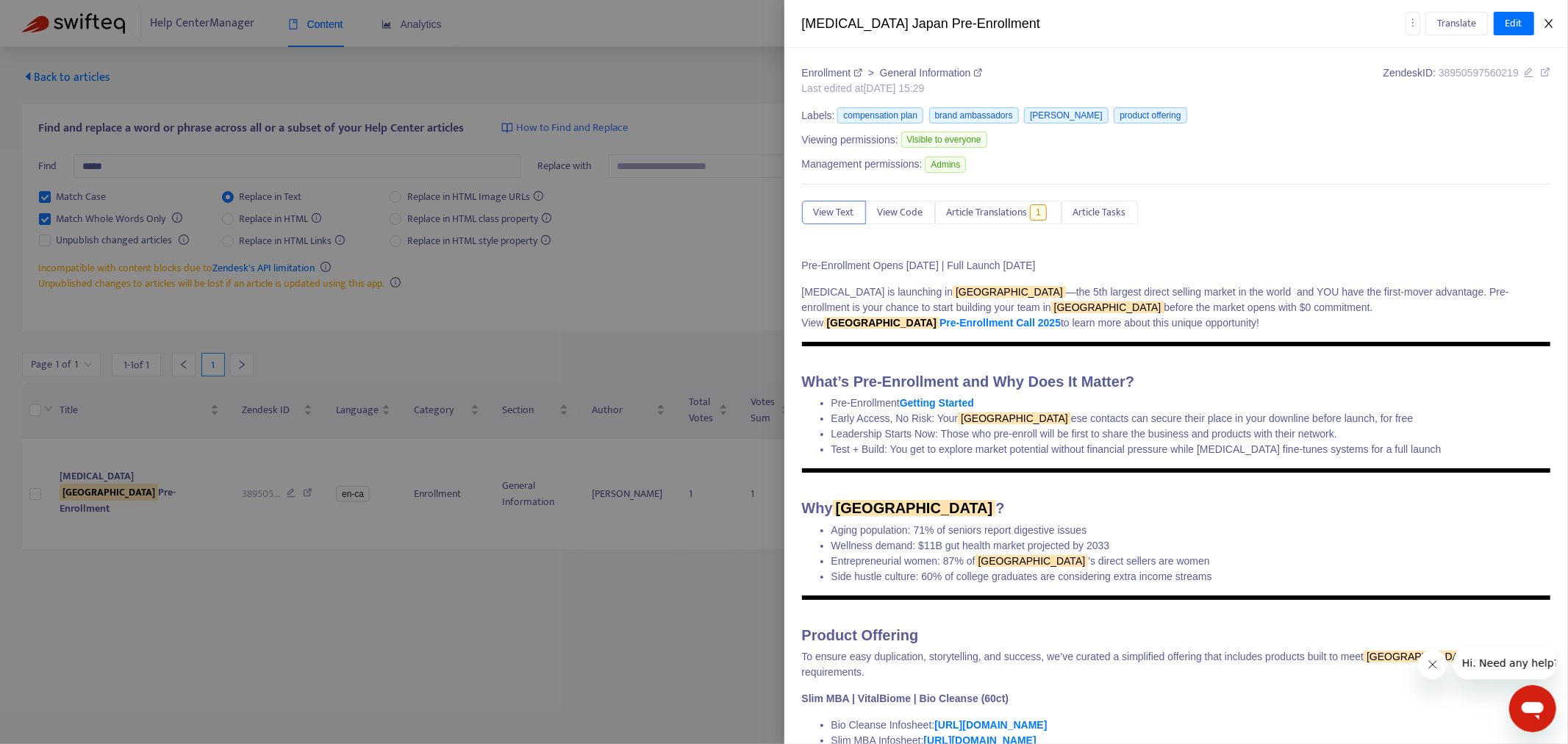
click at [1411, 16] on div "[MEDICAL_DATA] Japan Pre-Enrollment Translate Edit" at bounding box center [1176, 24] width 784 height 48
click at [1411, 17] on button "Close" at bounding box center [1548, 24] width 21 height 14
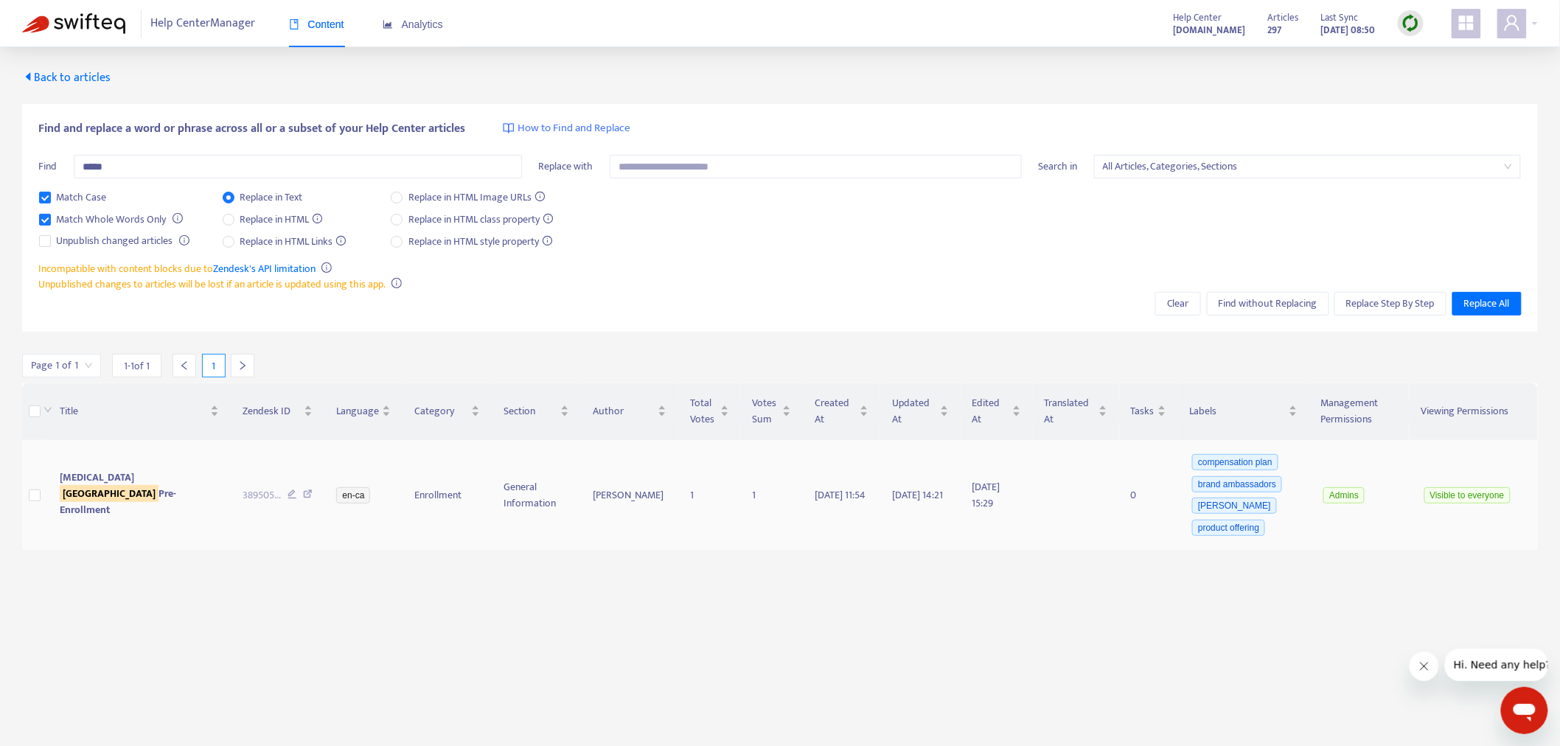
click at [77, 485] on span "[MEDICAL_DATA] Japan Pre-Enrollment" at bounding box center [118, 493] width 117 height 49
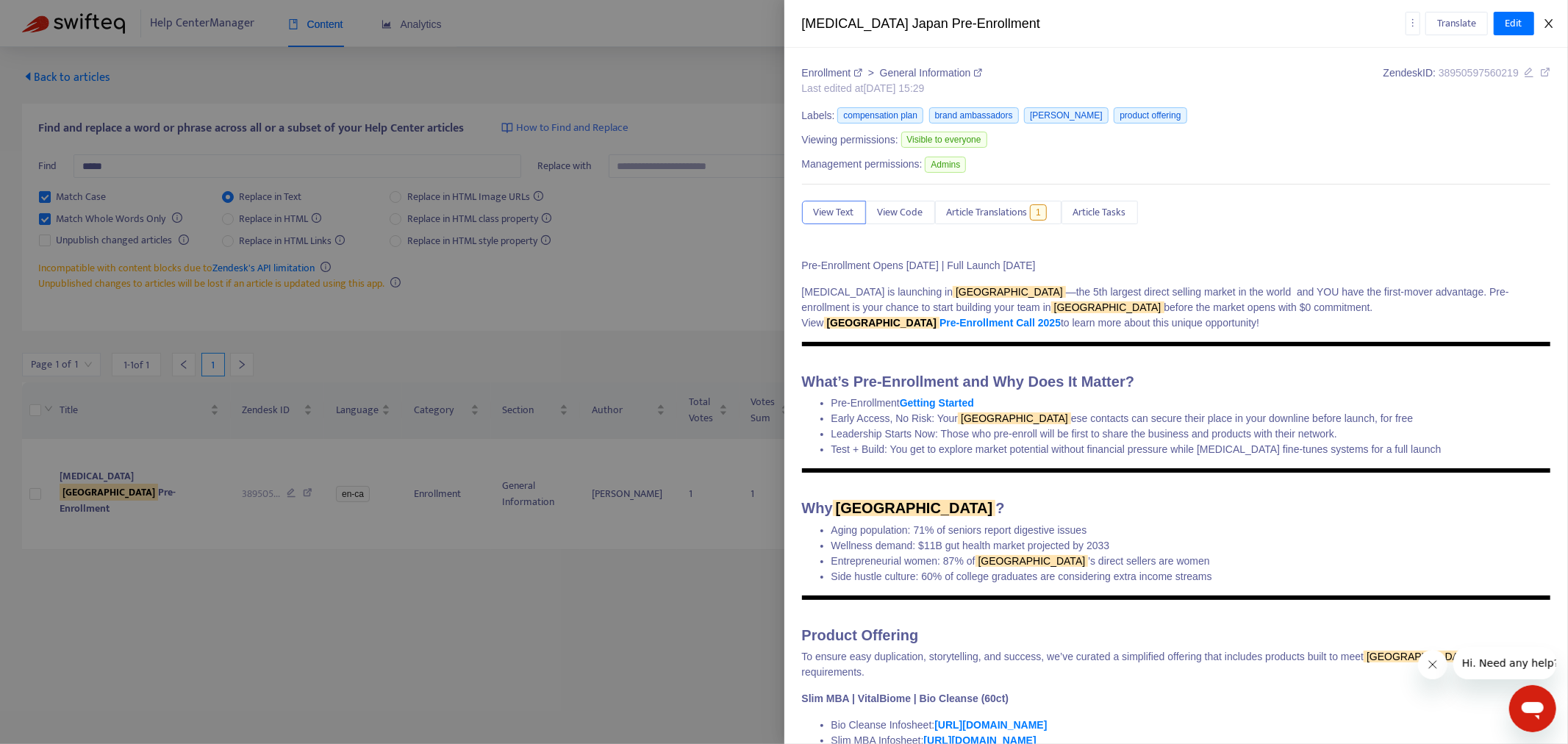
click at [1411, 22] on icon "close" at bounding box center [1549, 24] width 12 height 12
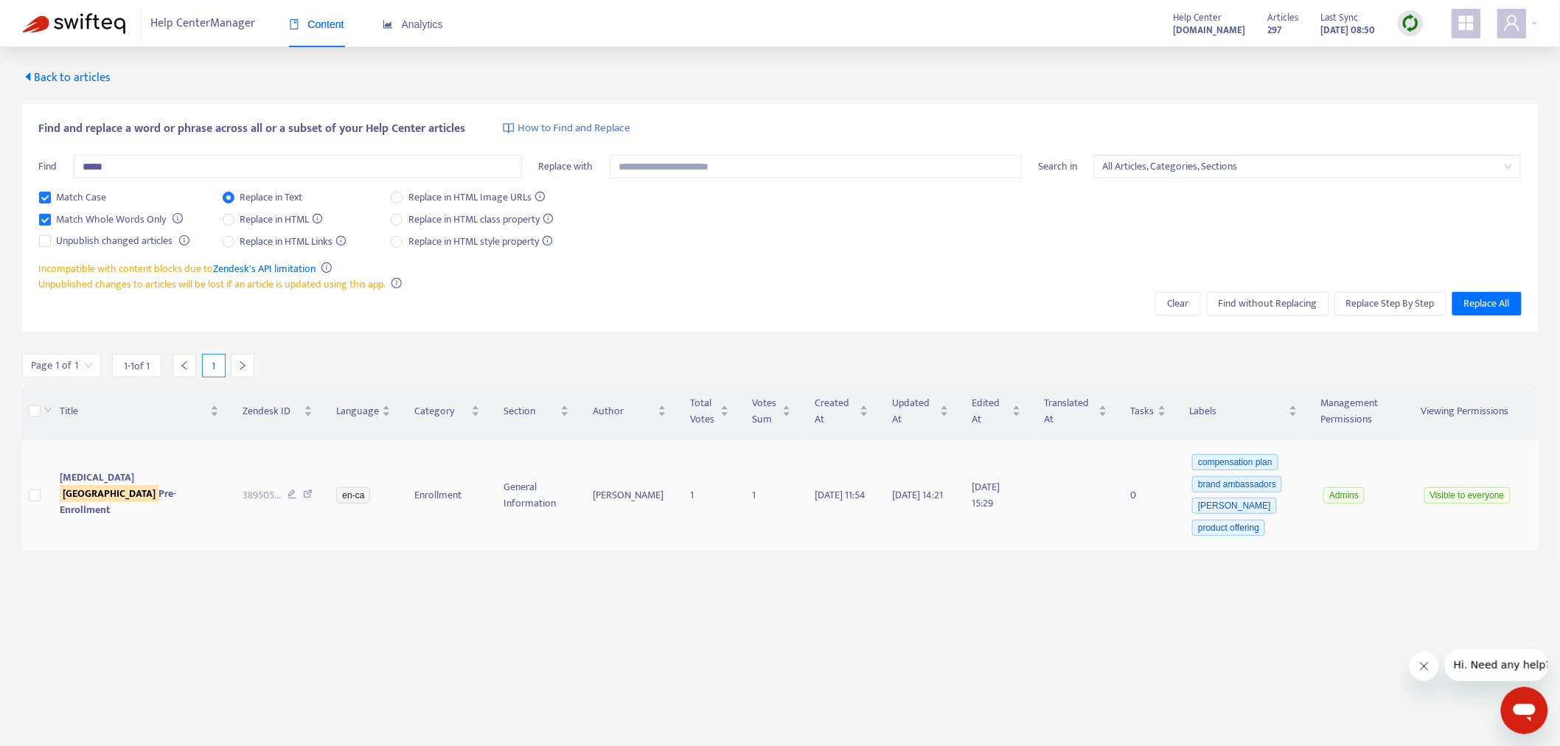
click at [79, 494] on span "[MEDICAL_DATA] Japan Pre-Enrollment" at bounding box center [118, 493] width 117 height 49
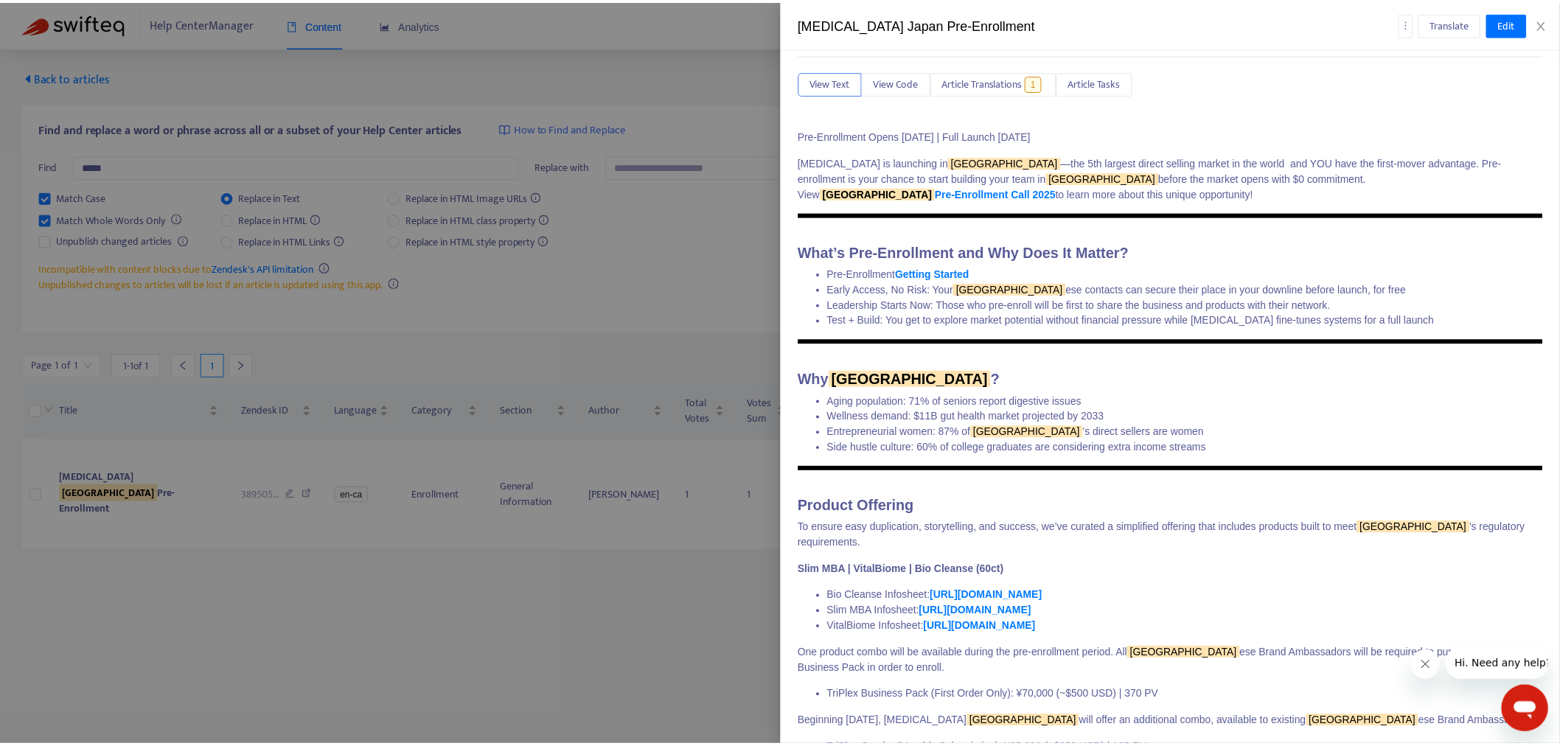
scroll to position [82, 0]
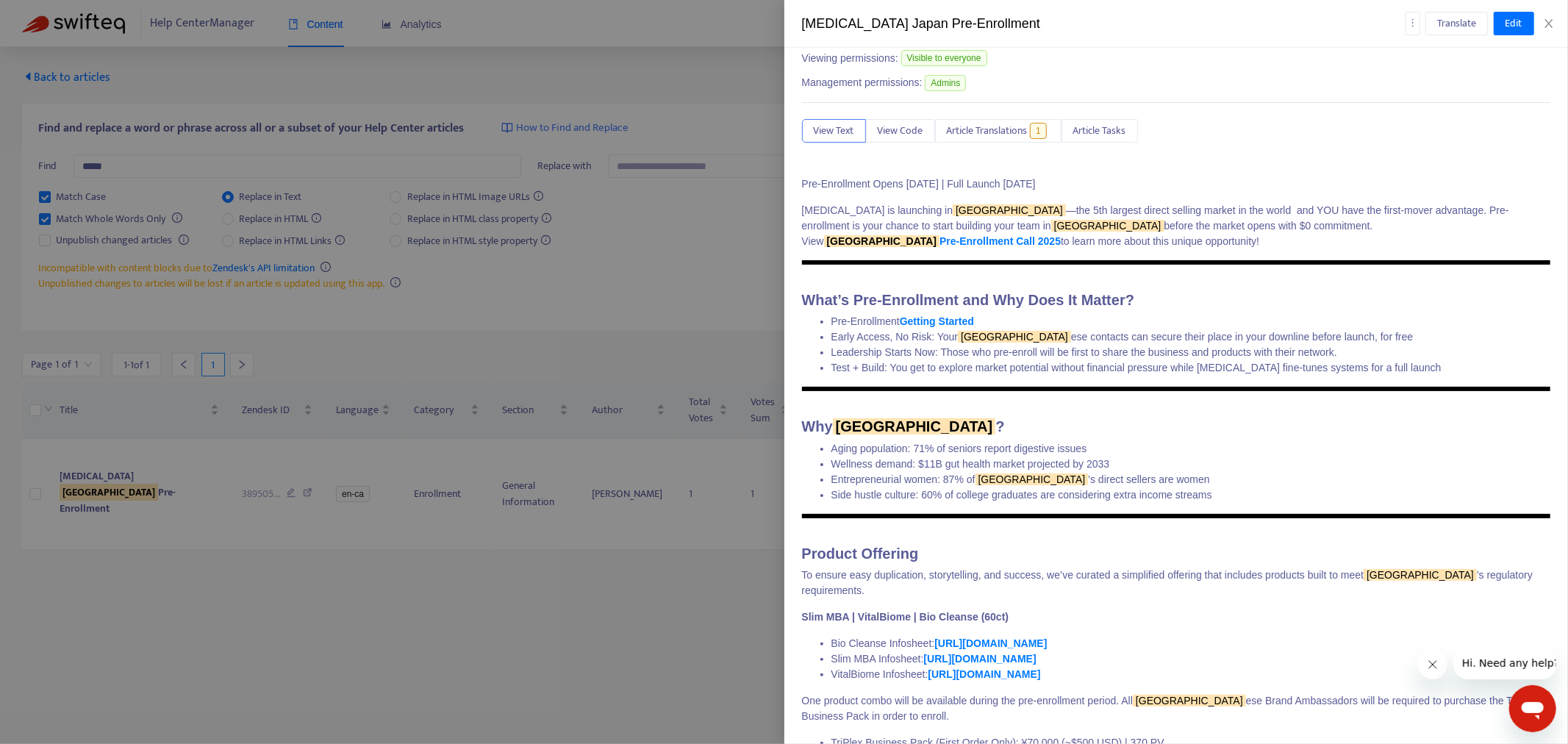
drag, startPoint x: 944, startPoint y: 184, endPoint x: 1085, endPoint y: 184, distance: 141.0
click at [1085, 184] on p "Pre-Enrollment Opens [DATE] | Full Launch [DATE]" at bounding box center [1175, 184] width 749 height 15
copy p "Full Launch [DATE]"
click at [1411, 17] on span "Edit" at bounding box center [1513, 23] width 17 height 16
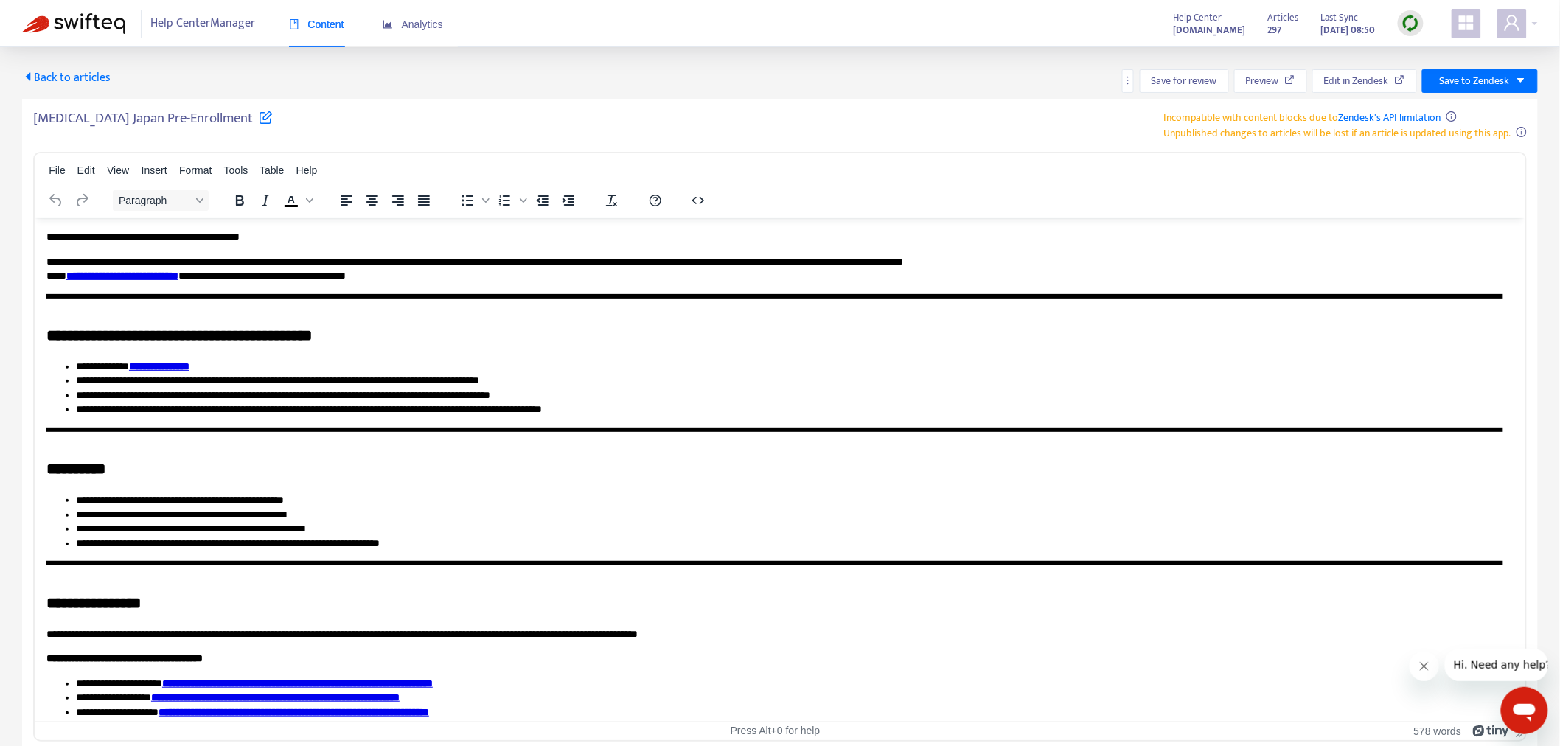
scroll to position [0, 0]
drag, startPoint x: 293, startPoint y: 233, endPoint x: 192, endPoint y: 237, distance: 100.3
click at [192, 237] on p "**********" at bounding box center [774, 236] width 1457 height 15
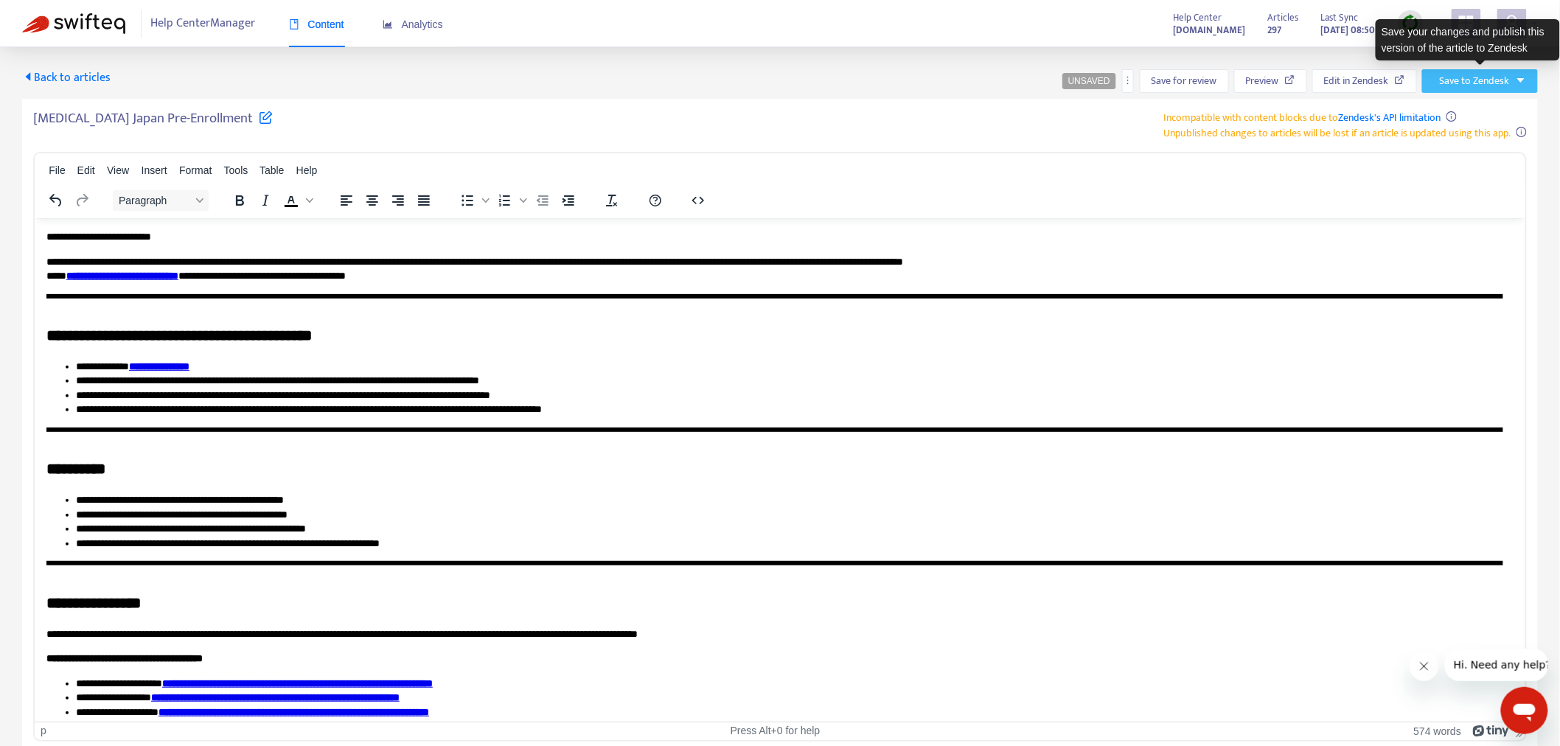
click at [1415, 75] on span "Save to Zendesk" at bounding box center [1475, 81] width 70 height 16
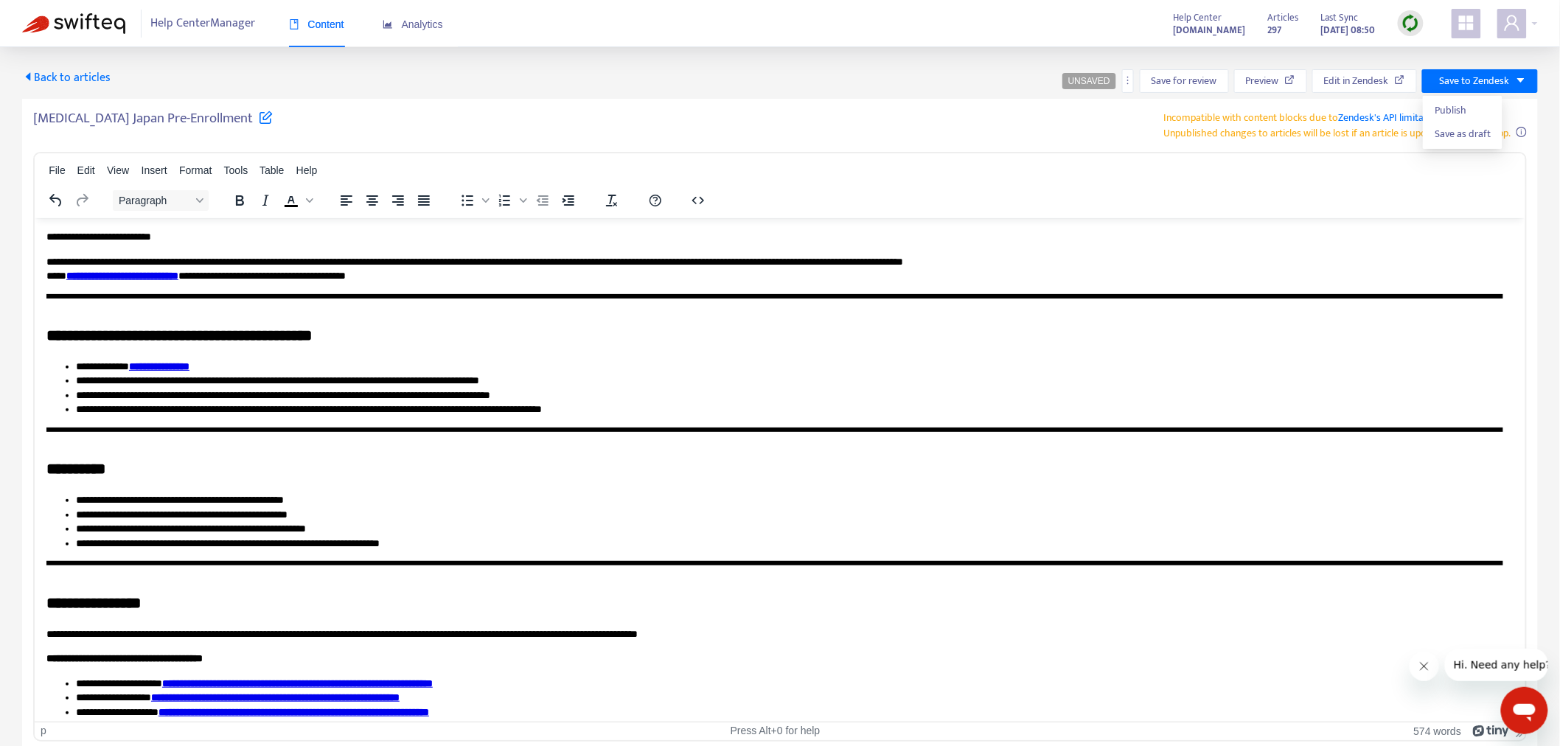
drag, startPoint x: 720, startPoint y: 240, endPoint x: 1190, endPoint y: 235, distance: 470.5
click at [1415, 107] on span "Publish" at bounding box center [1463, 110] width 56 height 16
click at [1415, 81] on span "Save to Zendesk" at bounding box center [1475, 81] width 70 height 16
drag, startPoint x: 1476, startPoint y: 105, endPoint x: 1287, endPoint y: 127, distance: 190.7
click at [1415, 111] on span "Publish" at bounding box center [1469, 110] width 56 height 16
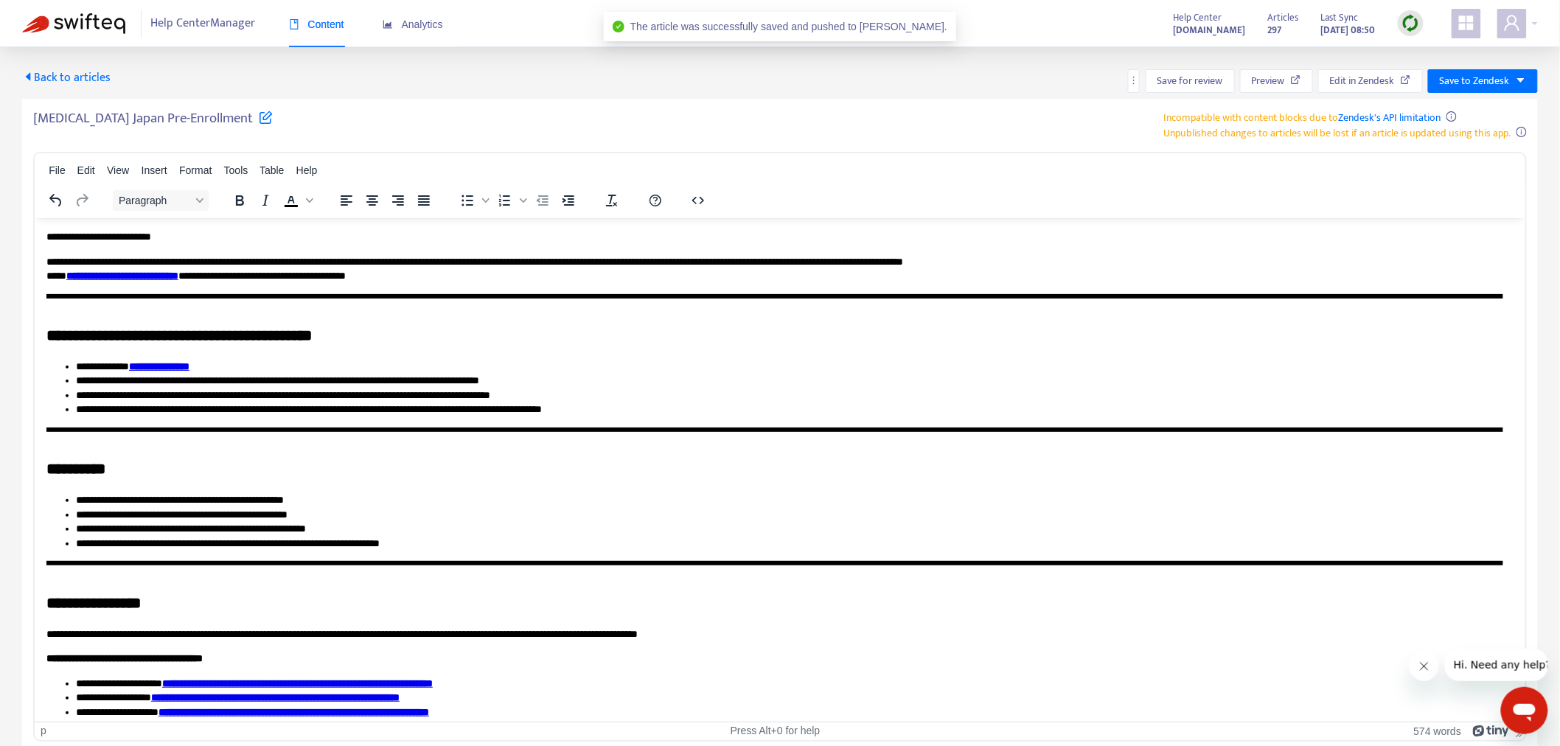
drag, startPoint x: 106, startPoint y: 79, endPoint x: 105, endPoint y: 98, distance: 19.2
click at [106, 80] on span "Back to articles" at bounding box center [66, 78] width 88 height 20
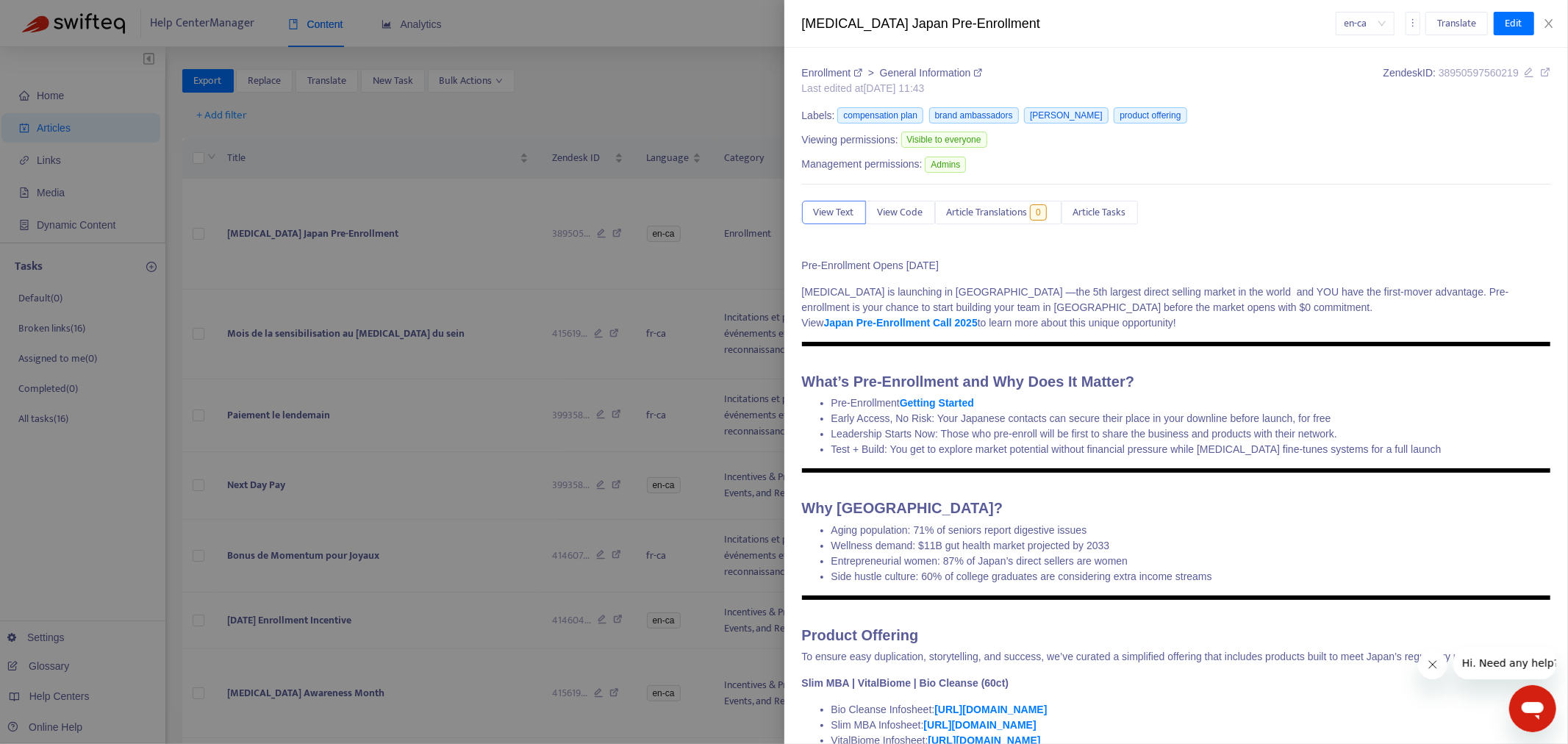
type input "*****"
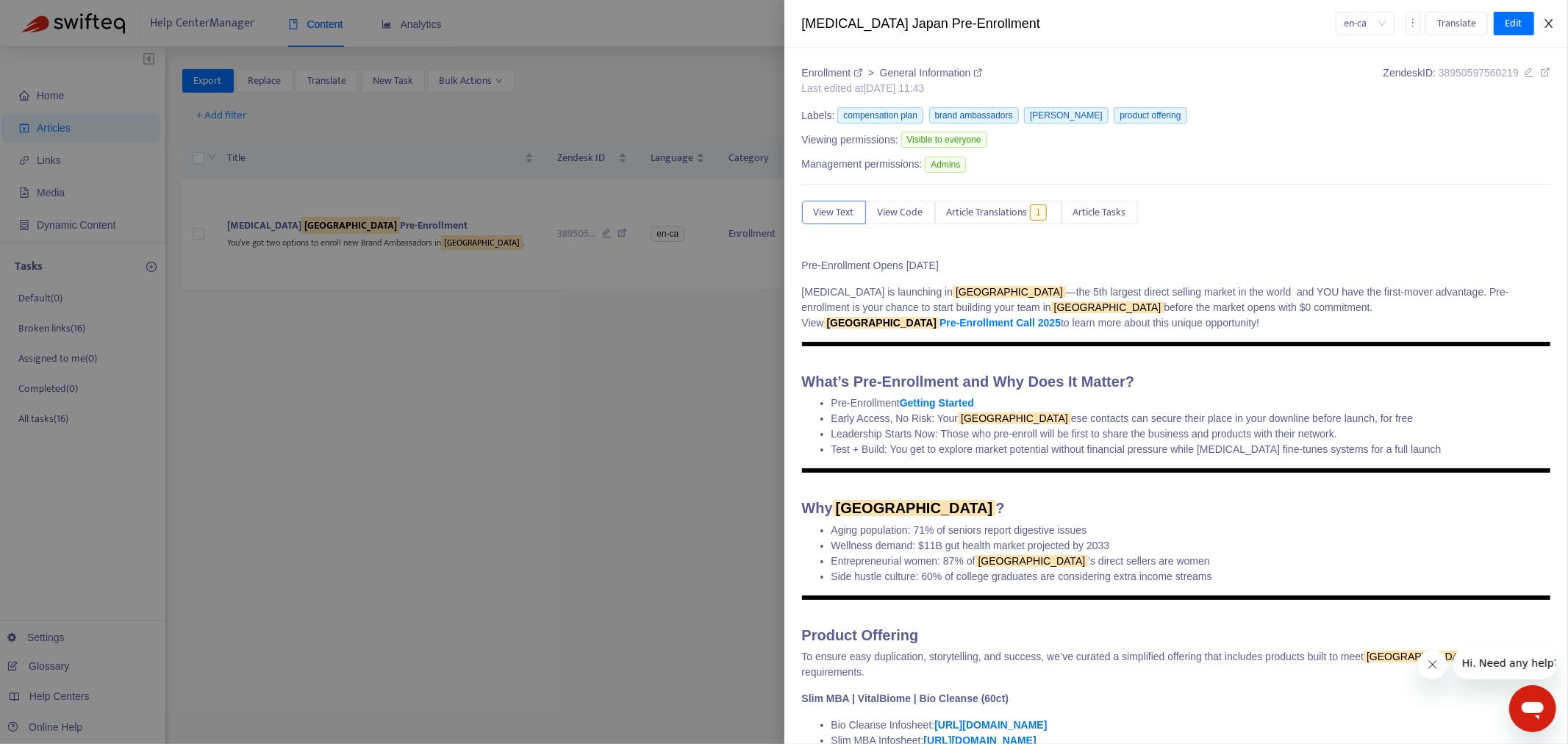
drag, startPoint x: 1554, startPoint y: 23, endPoint x: 1417, endPoint y: 83, distance: 149.6
click at [1411, 23] on button "Close" at bounding box center [1548, 24] width 21 height 14
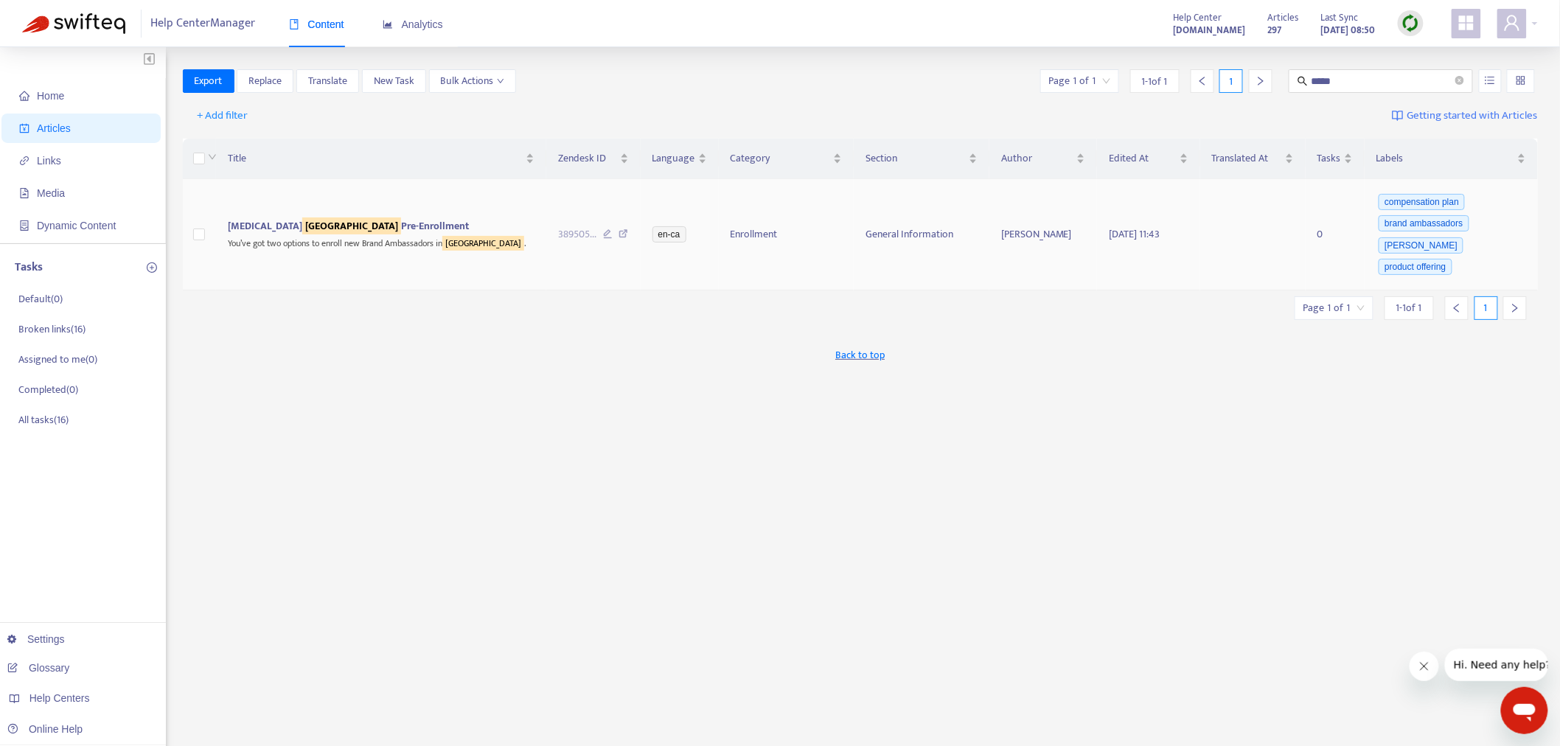
click at [312, 226] on span "[MEDICAL_DATA] Japan Pre-Enrollment" at bounding box center [348, 226] width 241 height 17
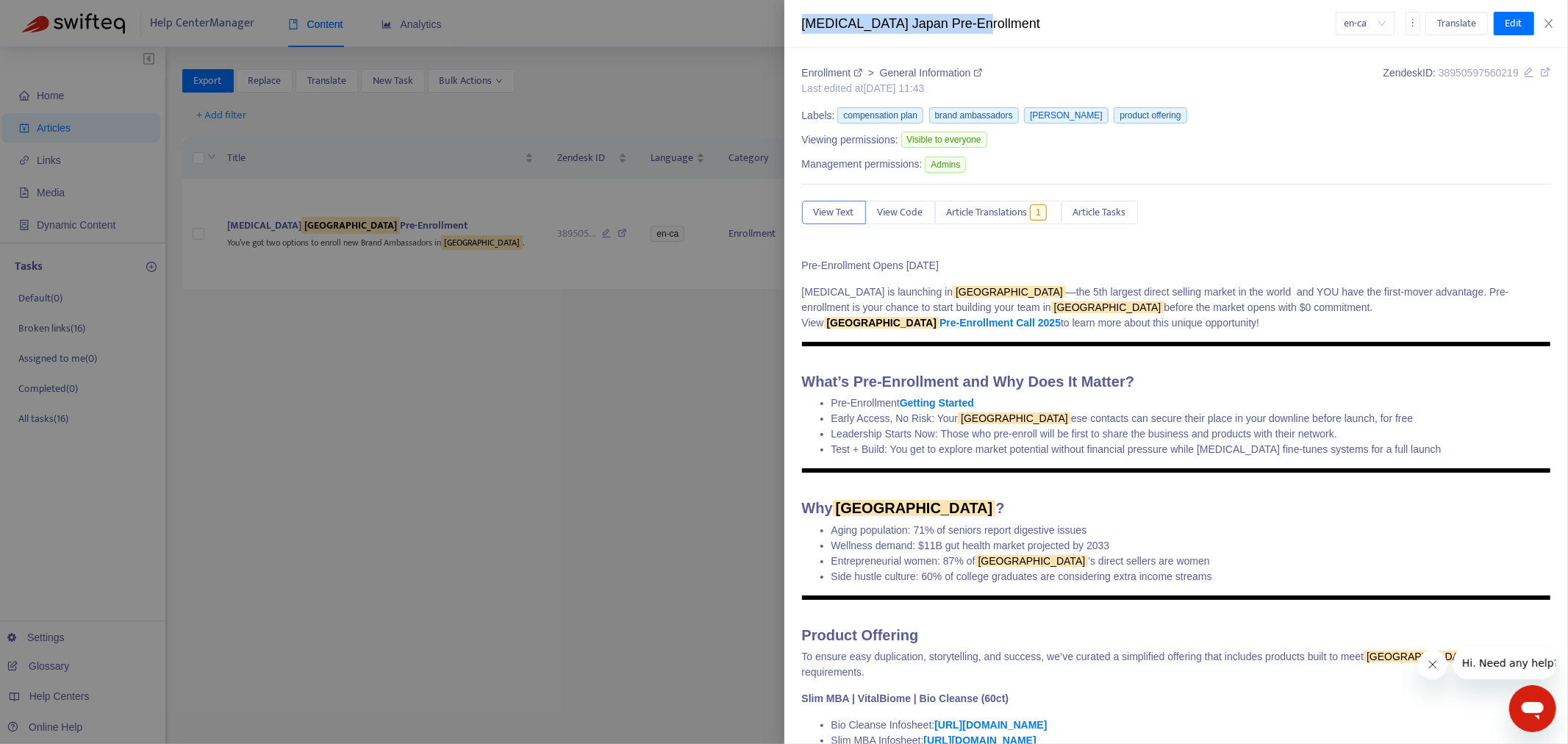
drag, startPoint x: 803, startPoint y: 22, endPoint x: 1054, endPoint y: 30, distance: 251.1
click at [1055, 30] on div "[MEDICAL_DATA] Japan Pre-Enrollment" at bounding box center [1068, 24] width 533 height 20
copy div "[MEDICAL_DATA] Japan Pre-Enrollment"
click at [1411, 24] on button "Close" at bounding box center [1548, 24] width 21 height 14
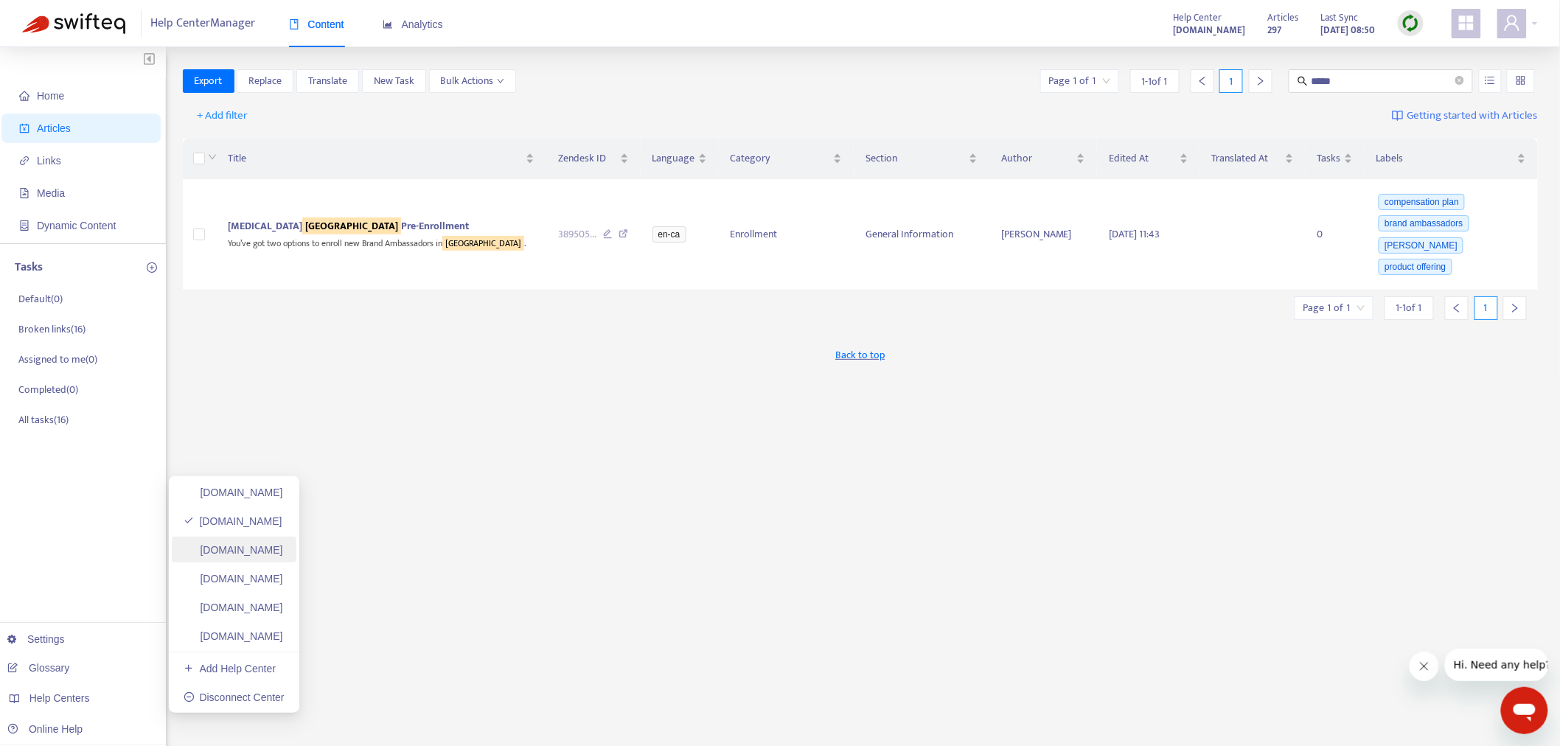
click at [276, 552] on link "[DOMAIN_NAME]" at bounding box center [234, 550] width 100 height 12
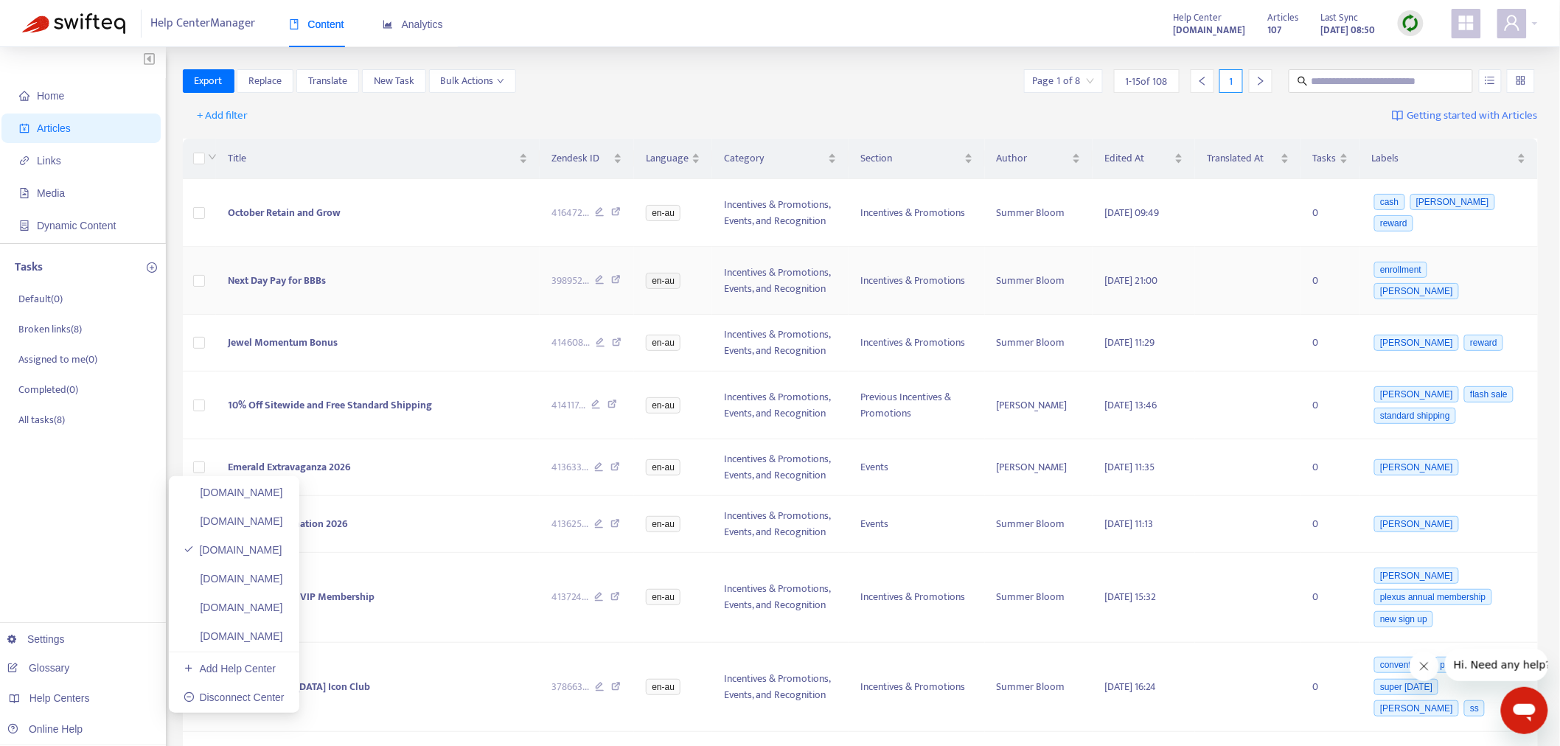
drag, startPoint x: 326, startPoint y: 522, endPoint x: 1509, endPoint y: 289, distance: 1205.4
click at [283, 522] on link "[DOMAIN_NAME]" at bounding box center [234, 521] width 100 height 12
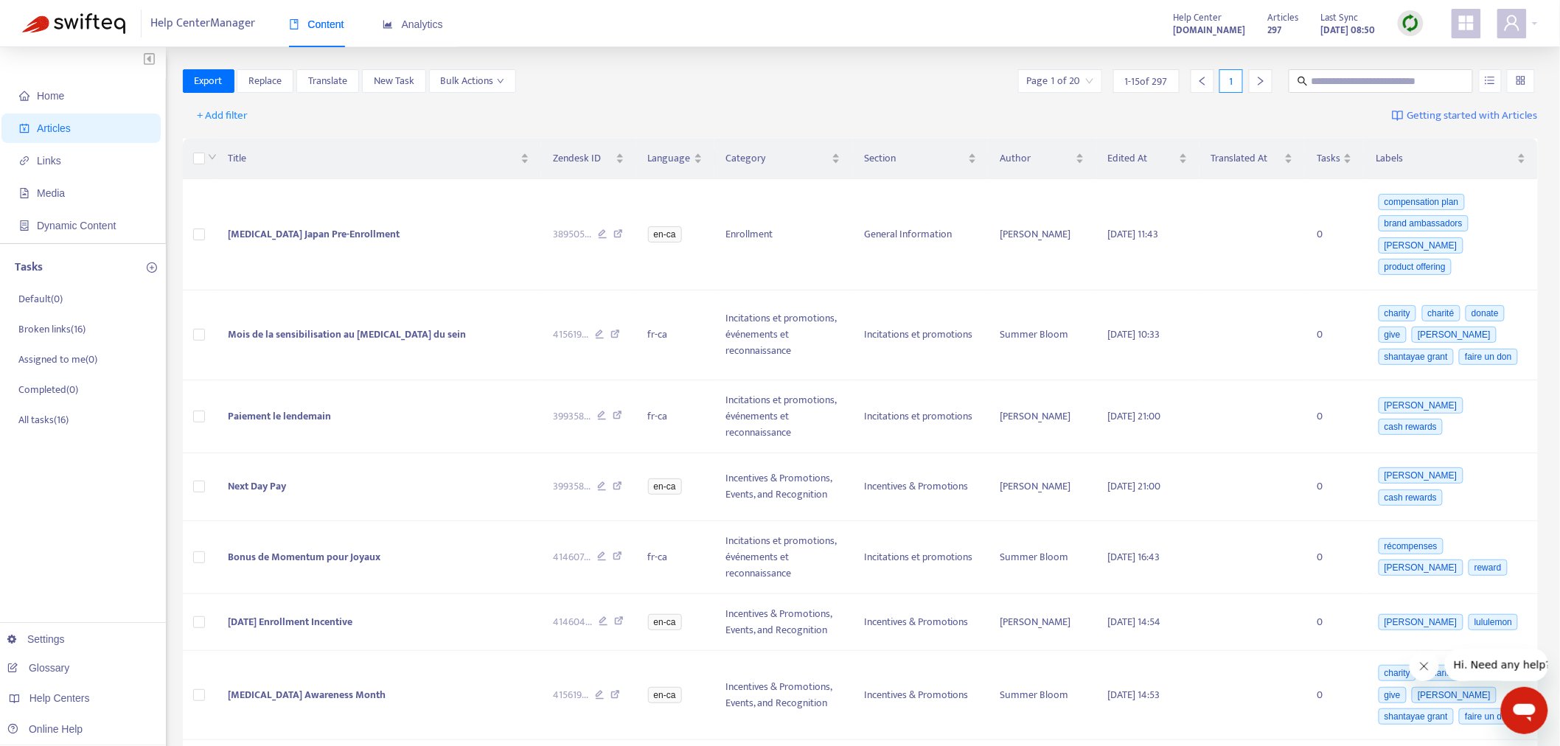
click at [1415, 22] on img at bounding box center [1411, 23] width 18 height 18
click at [1415, 54] on link "Quick Sync" at bounding box center [1442, 53] width 63 height 17
